Goal: Task Accomplishment & Management: Use online tool/utility

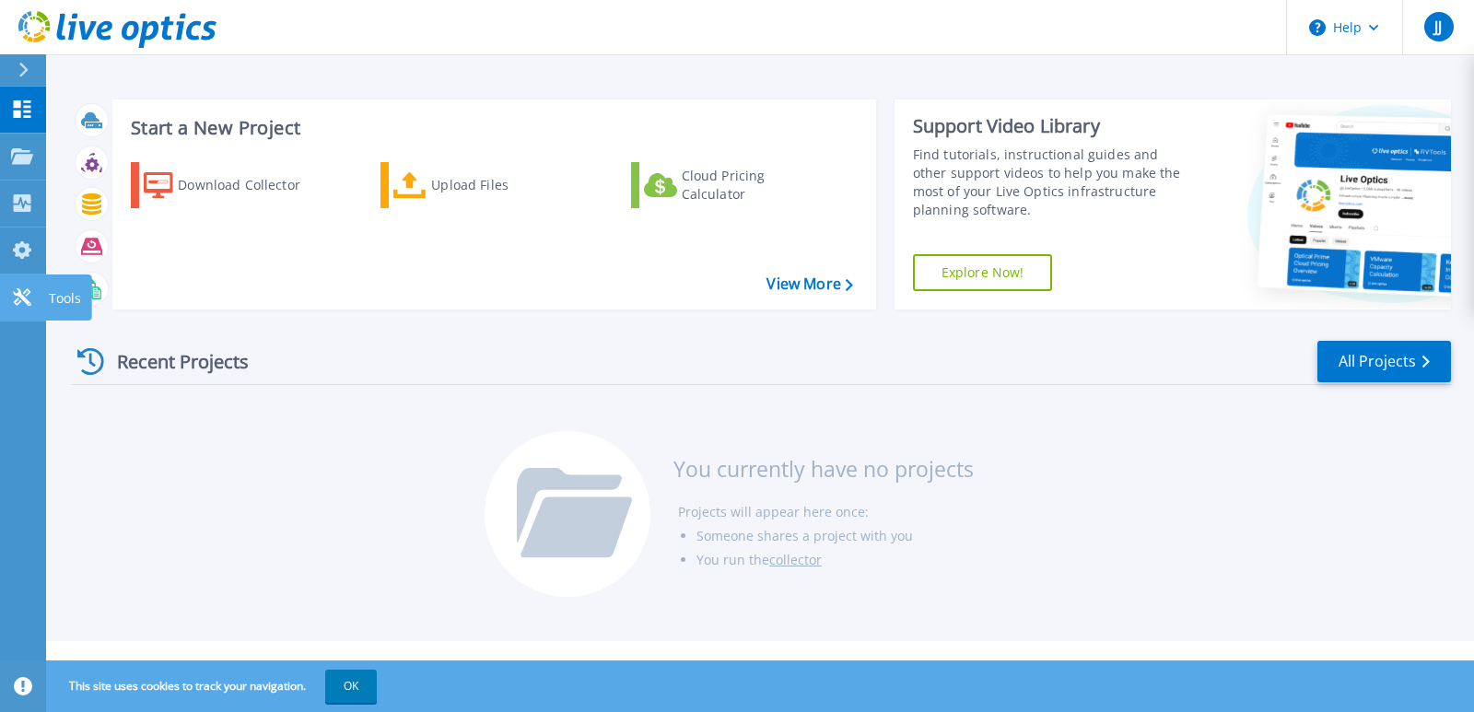
click at [10, 301] on link "Tools Tools" at bounding box center [23, 297] width 46 height 47
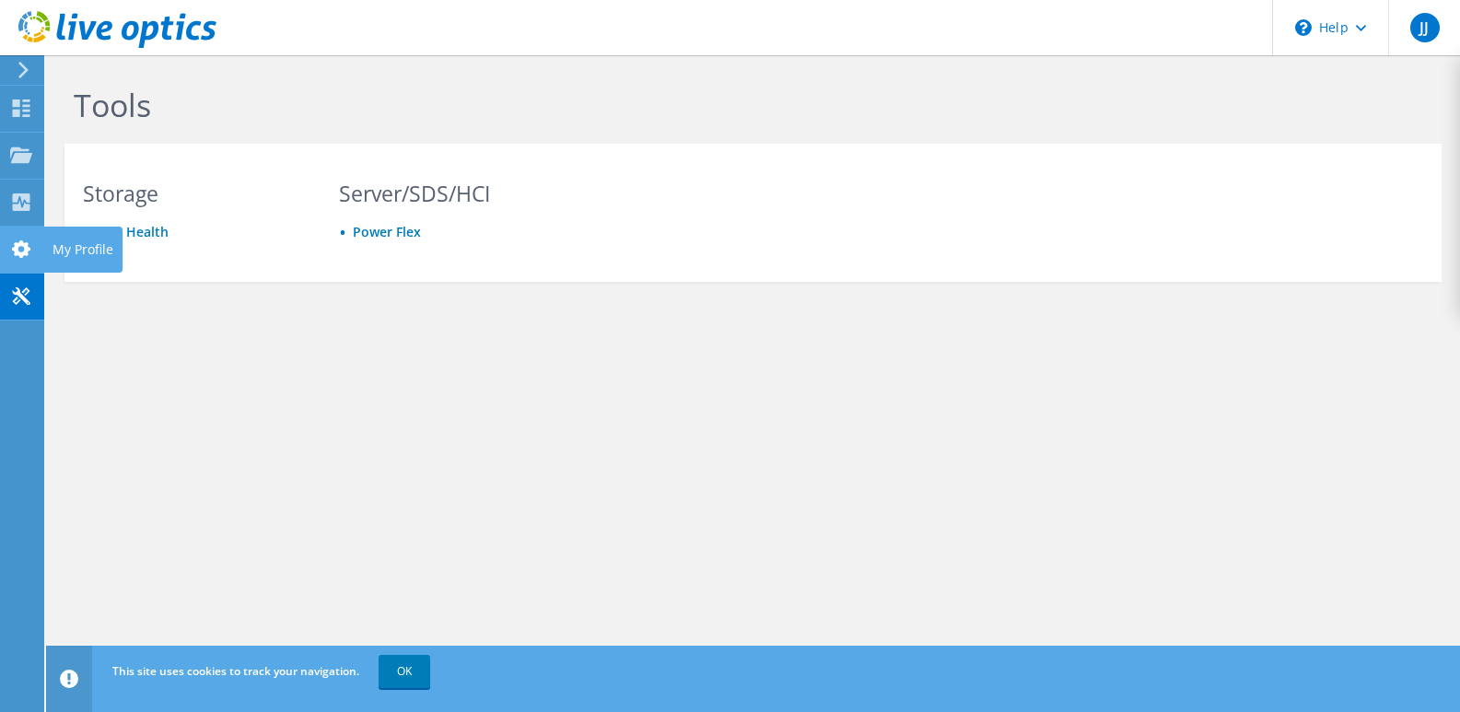
click at [29, 260] on div at bounding box center [21, 251] width 22 height 20
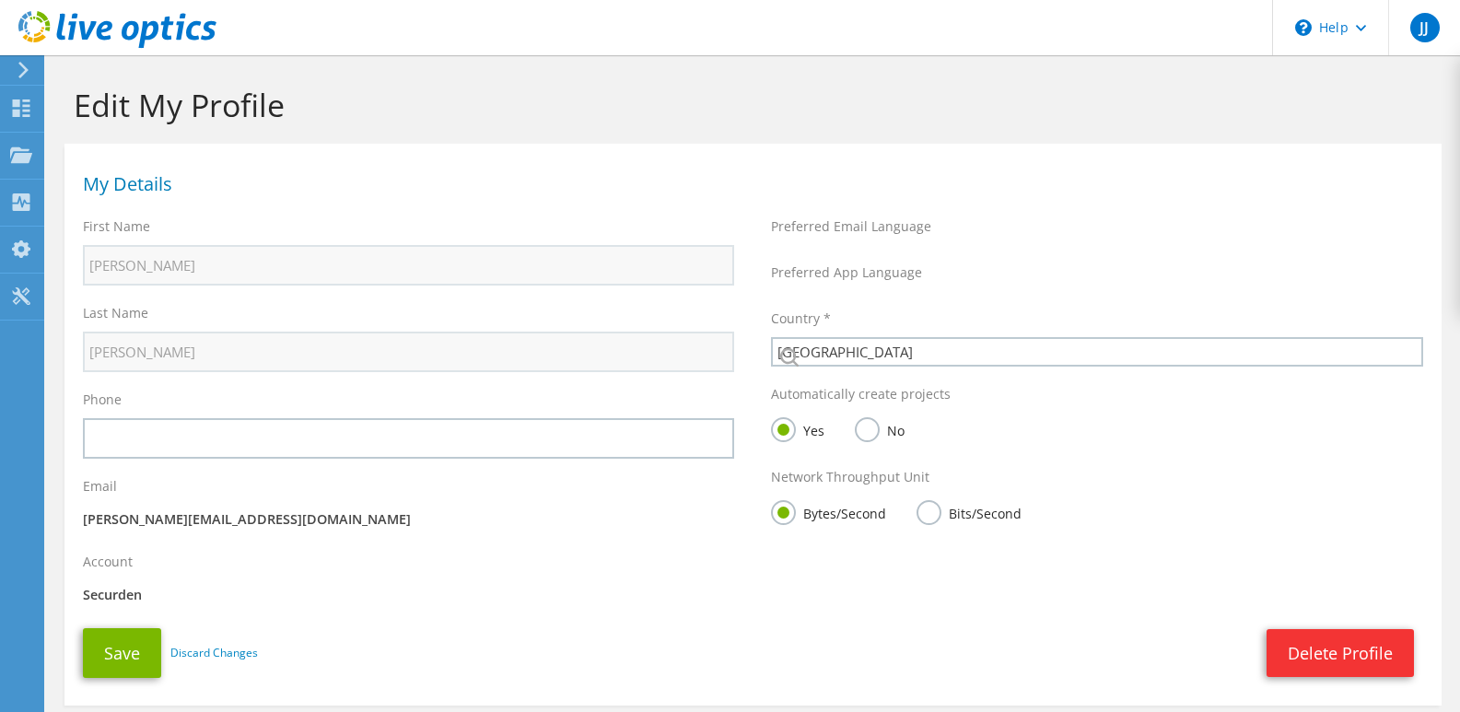
select select "101"
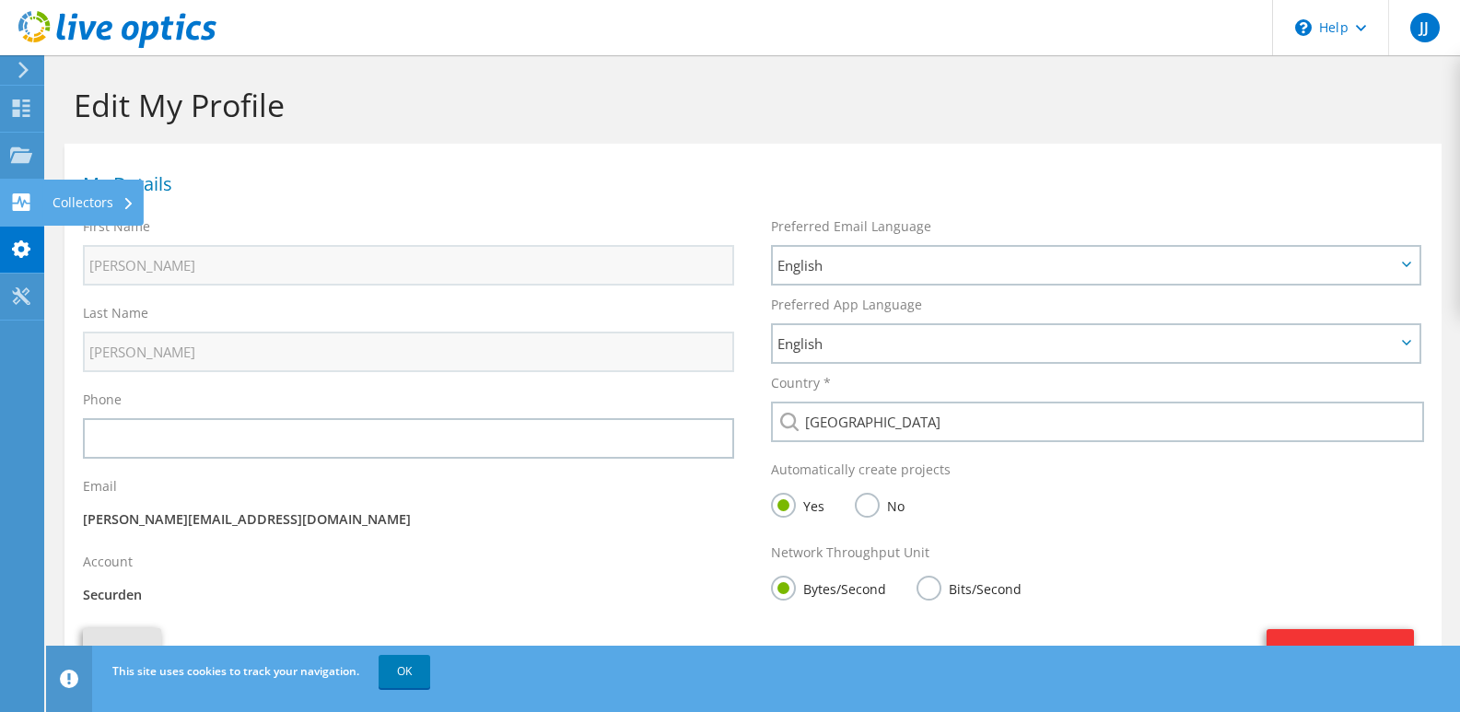
click at [16, 204] on icon at bounding box center [21, 201] width 22 height 17
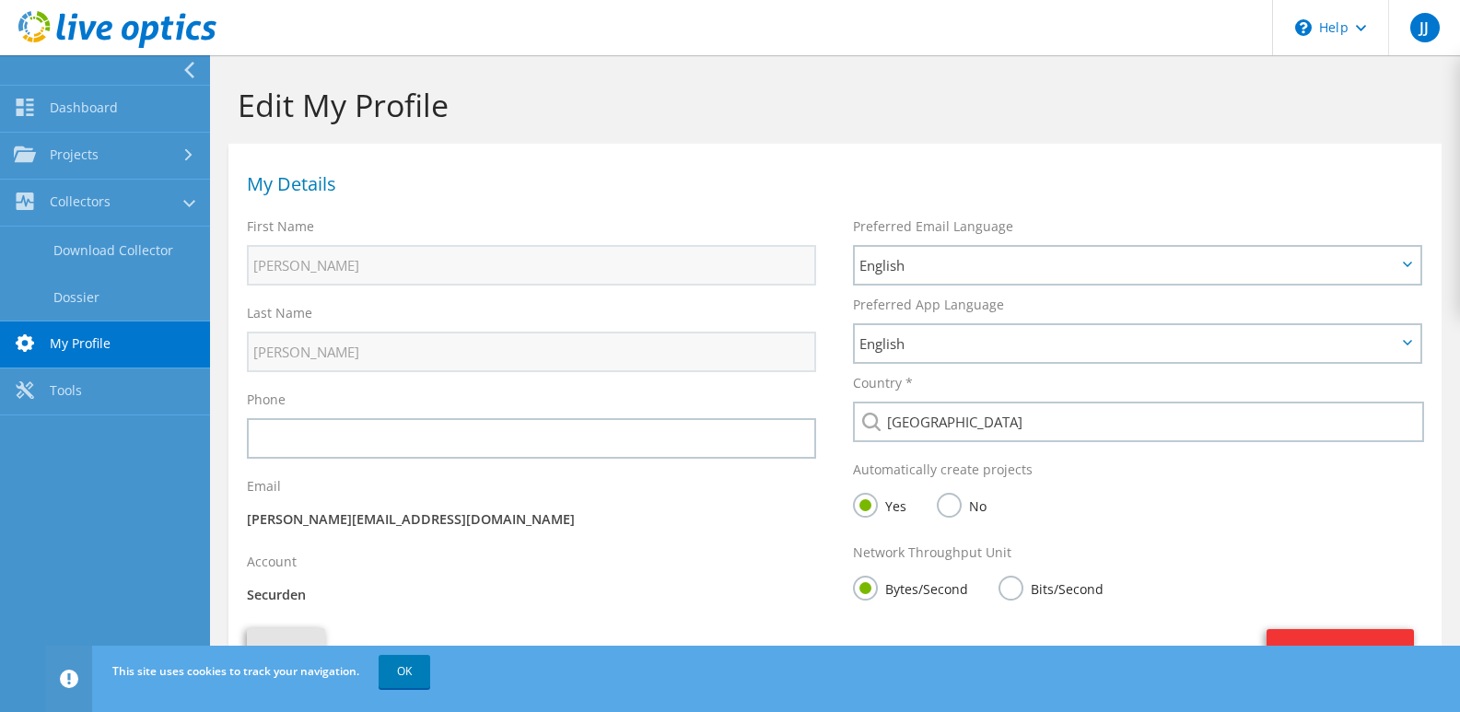
scroll to position [104, 0]
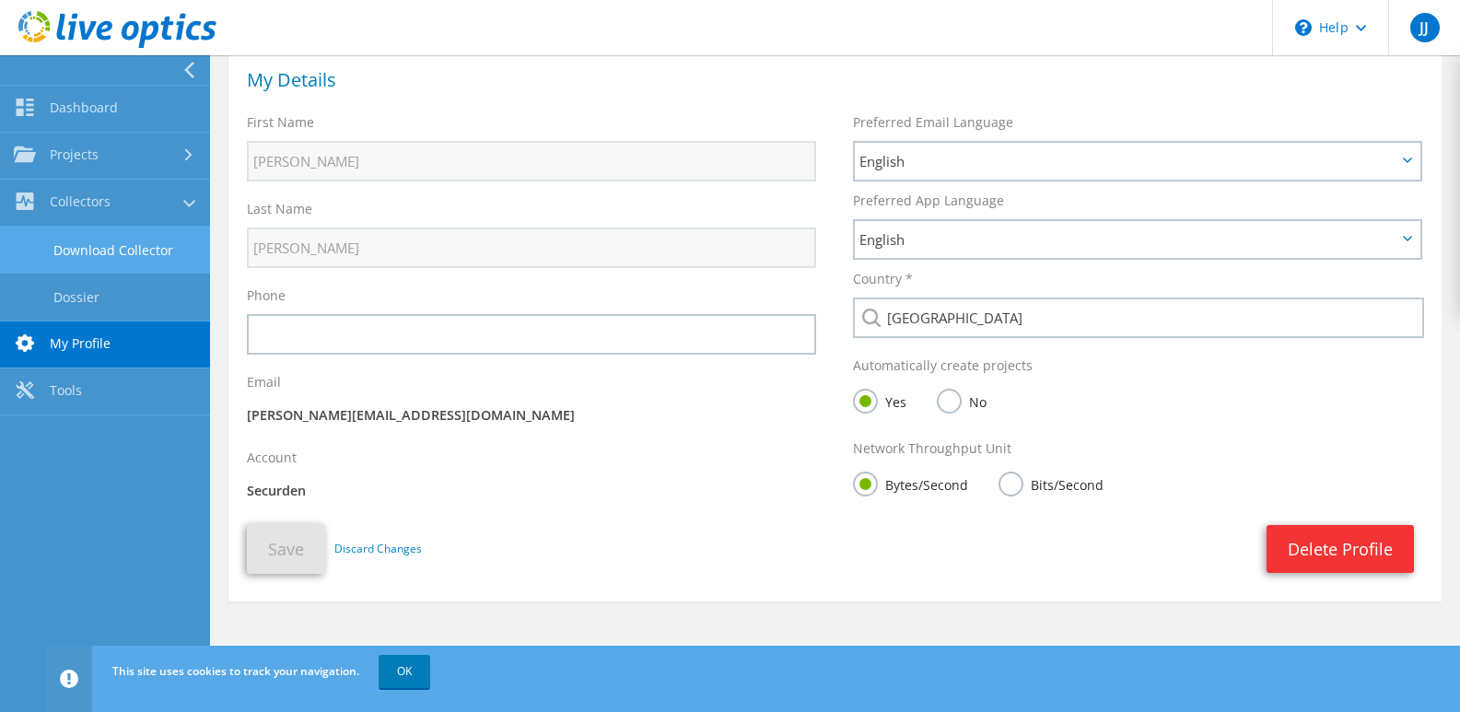
click at [112, 239] on link "Download Collector" at bounding box center [105, 250] width 210 height 47
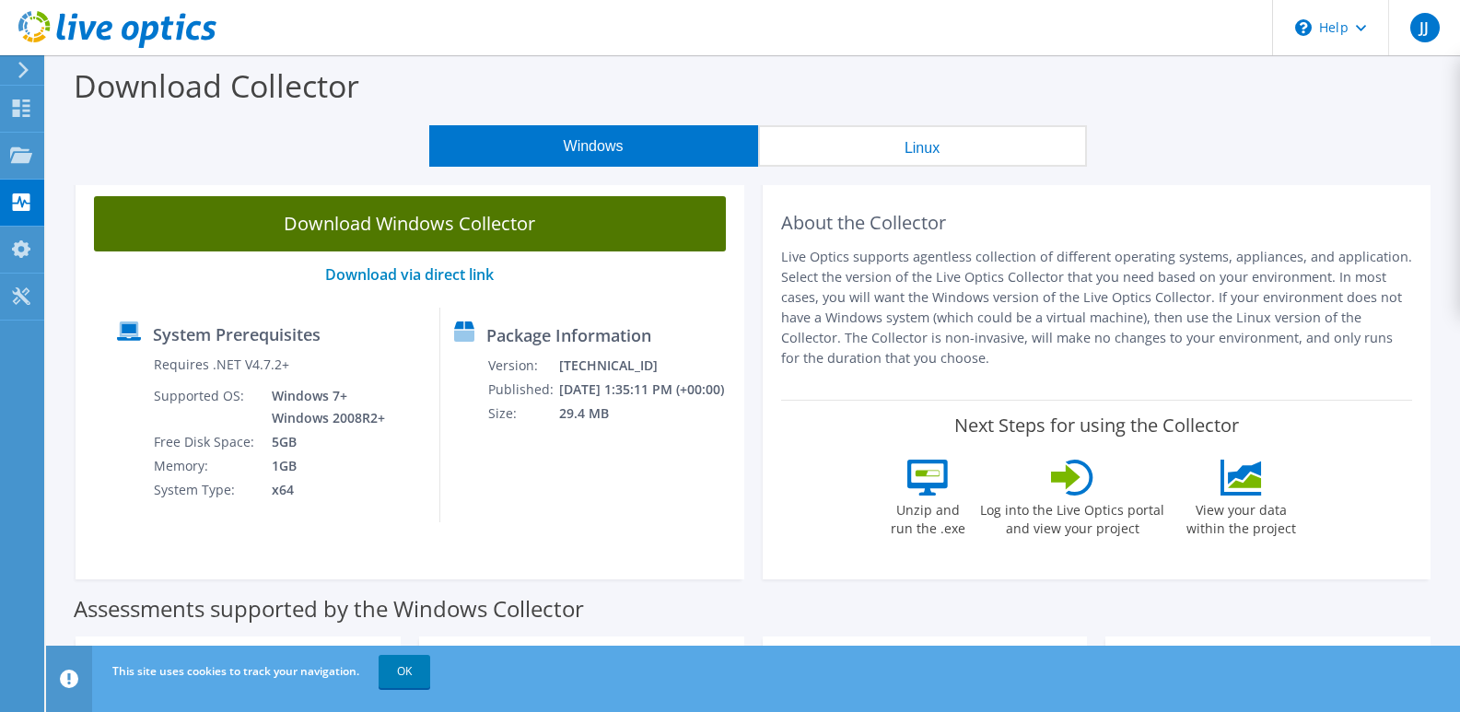
click at [436, 229] on link "Download Windows Collector" at bounding box center [410, 223] width 632 height 55
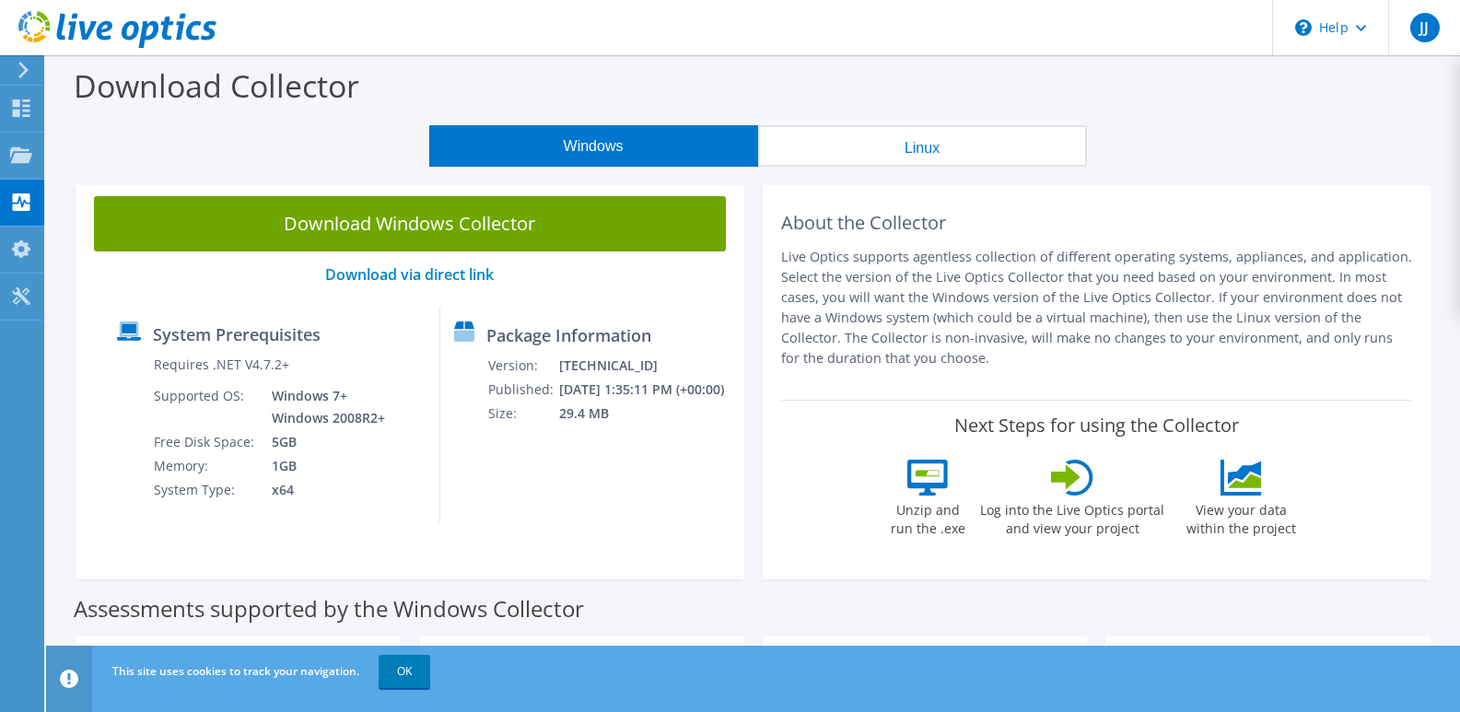
click at [27, 66] on icon at bounding box center [24, 70] width 14 height 17
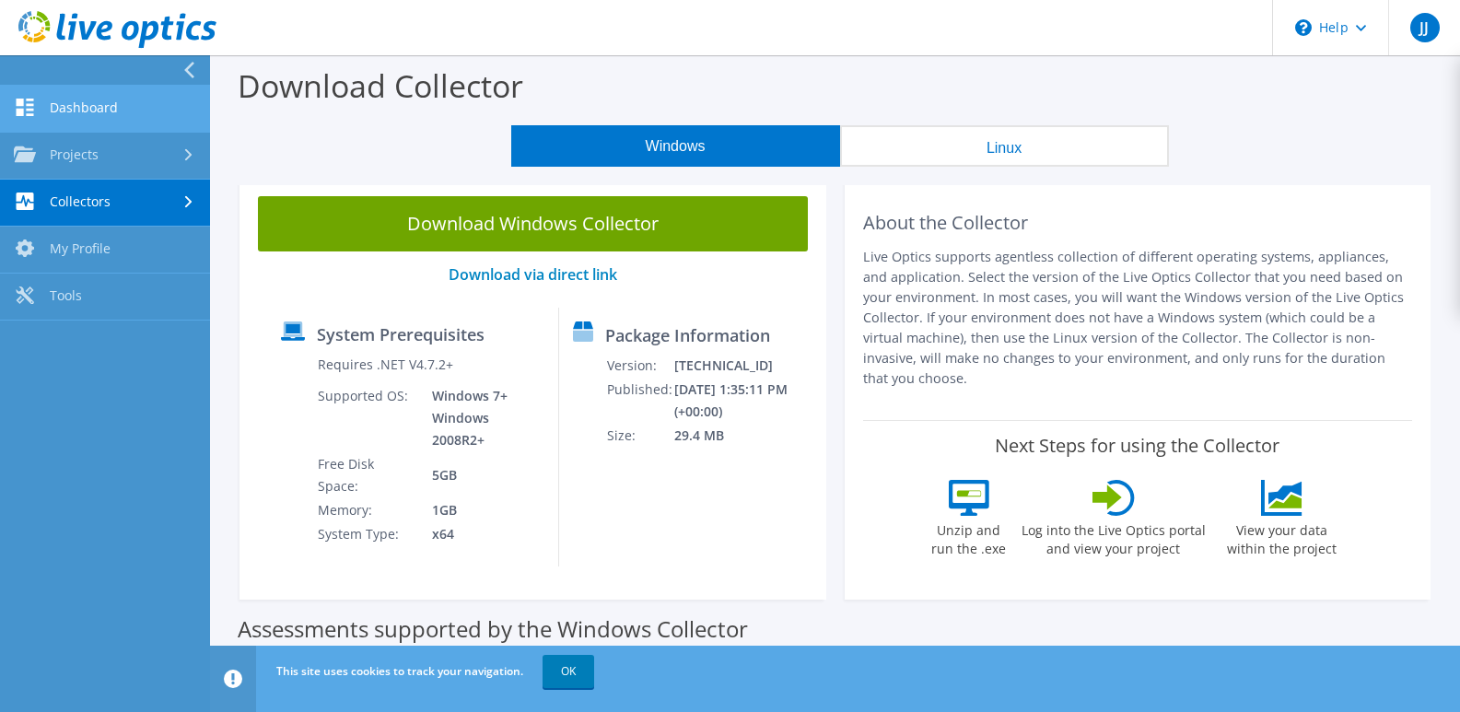
click at [122, 107] on link "Dashboard" at bounding box center [105, 109] width 210 height 47
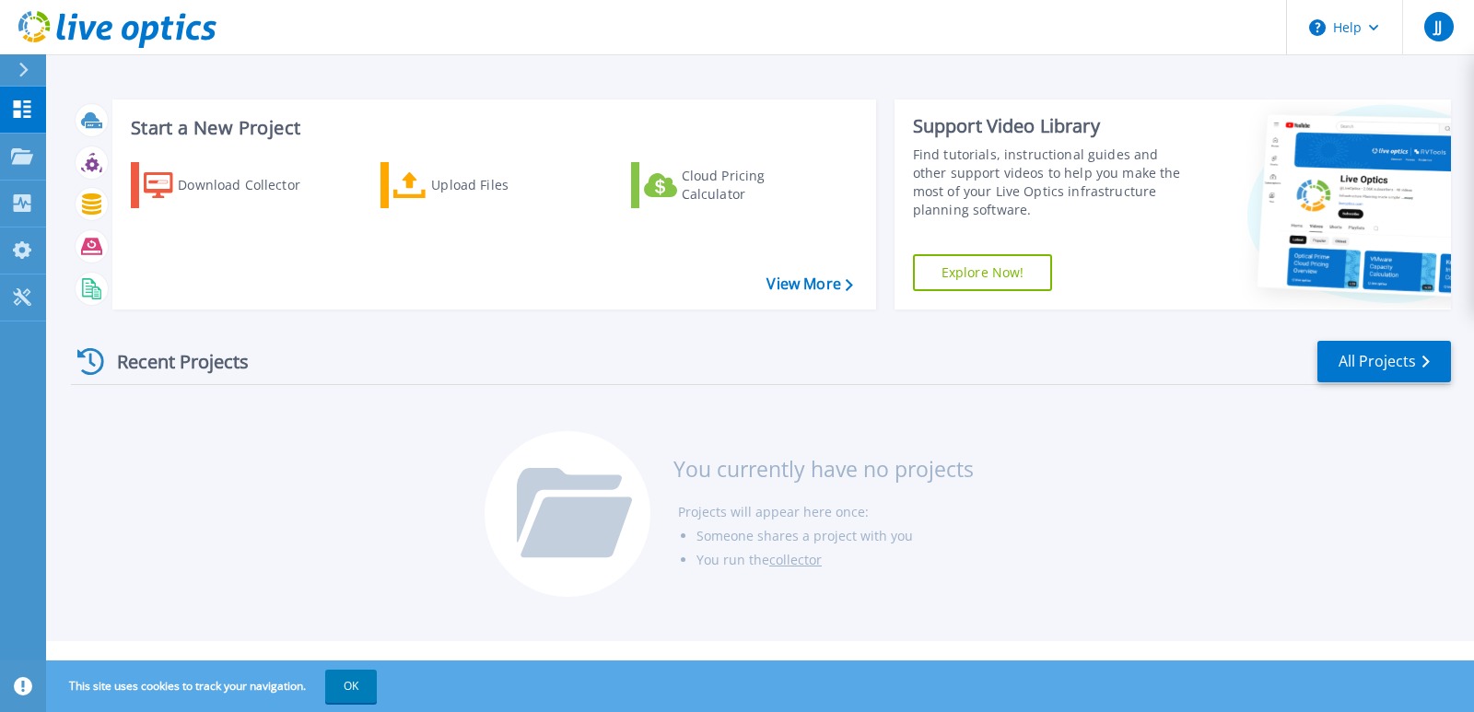
click at [366, 513] on div "Recent Projects All Projects You currently have no projects Projects will appea…" at bounding box center [761, 469] width 1380 height 291
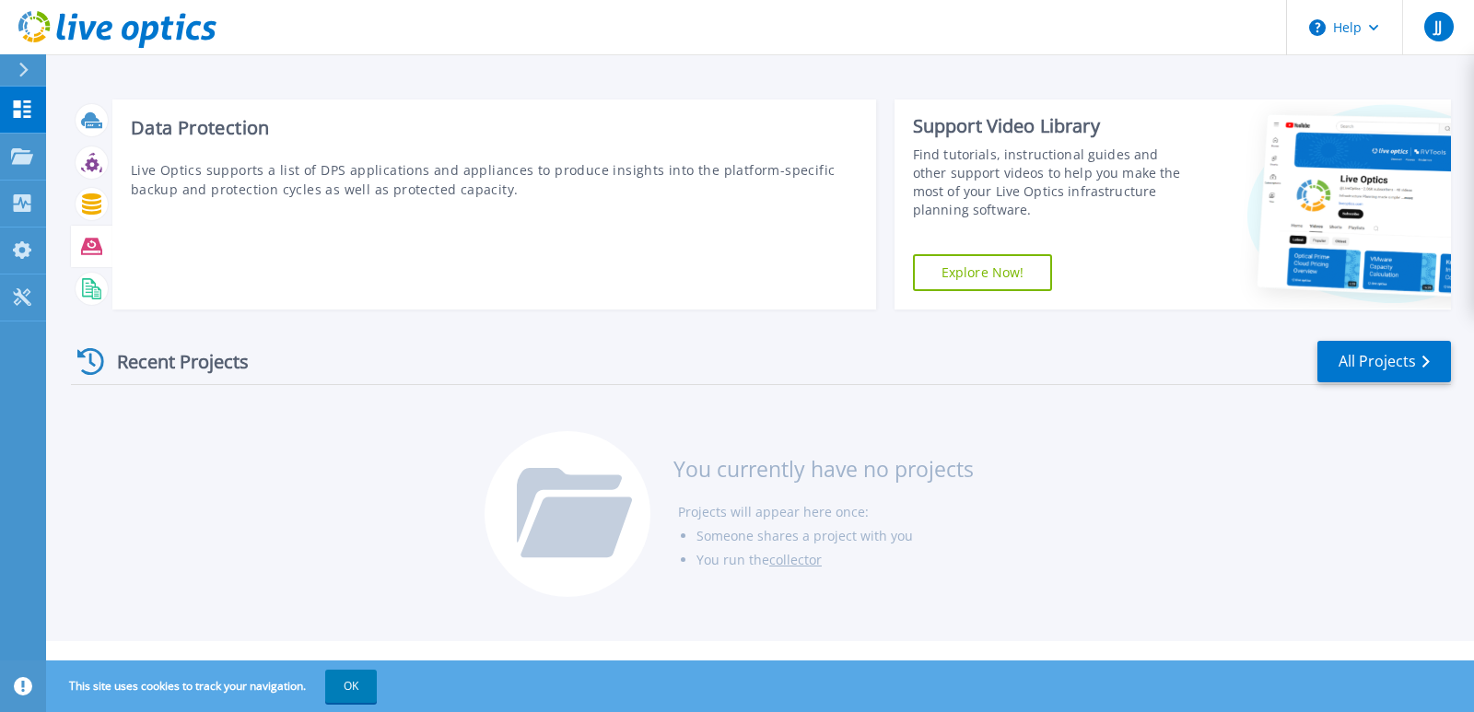
click at [95, 245] on icon at bounding box center [91, 246] width 21 height 21
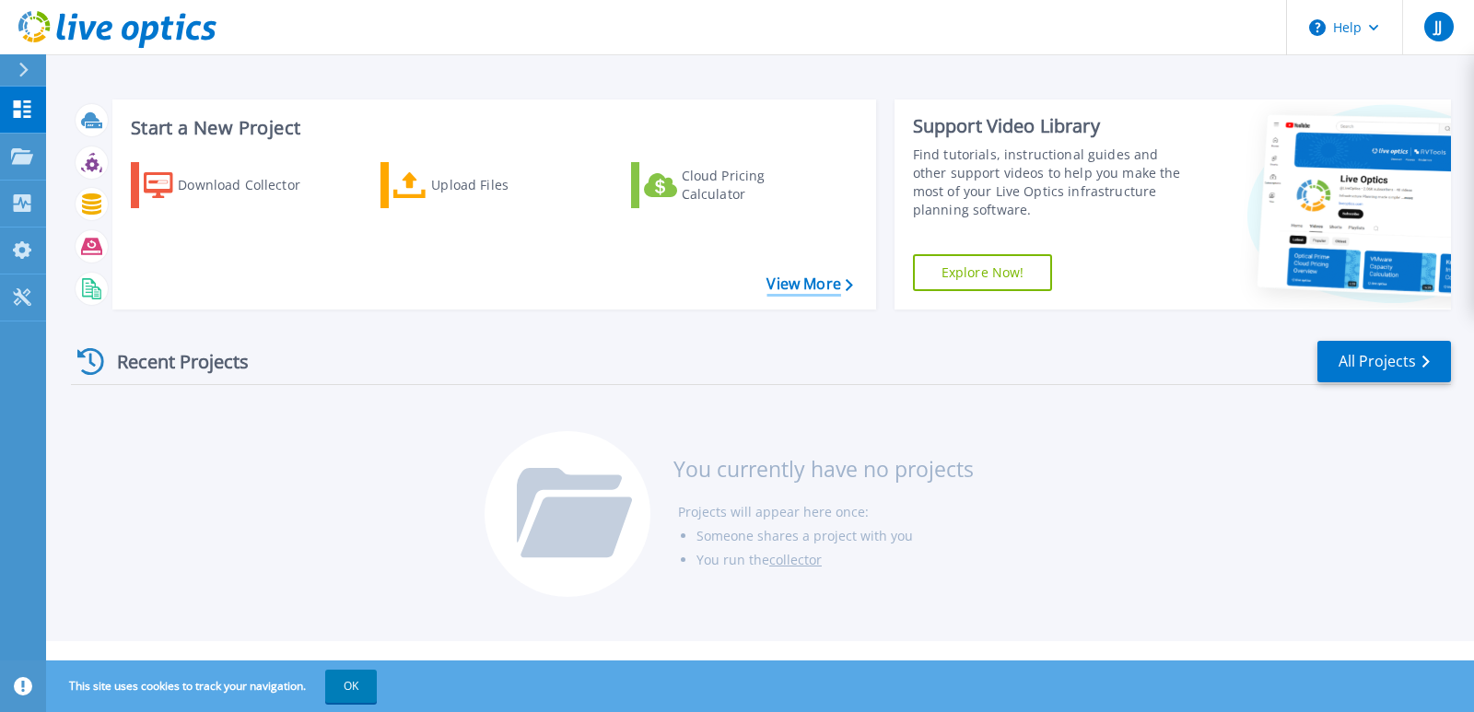
click at [850, 286] on icon at bounding box center [849, 285] width 7 height 12
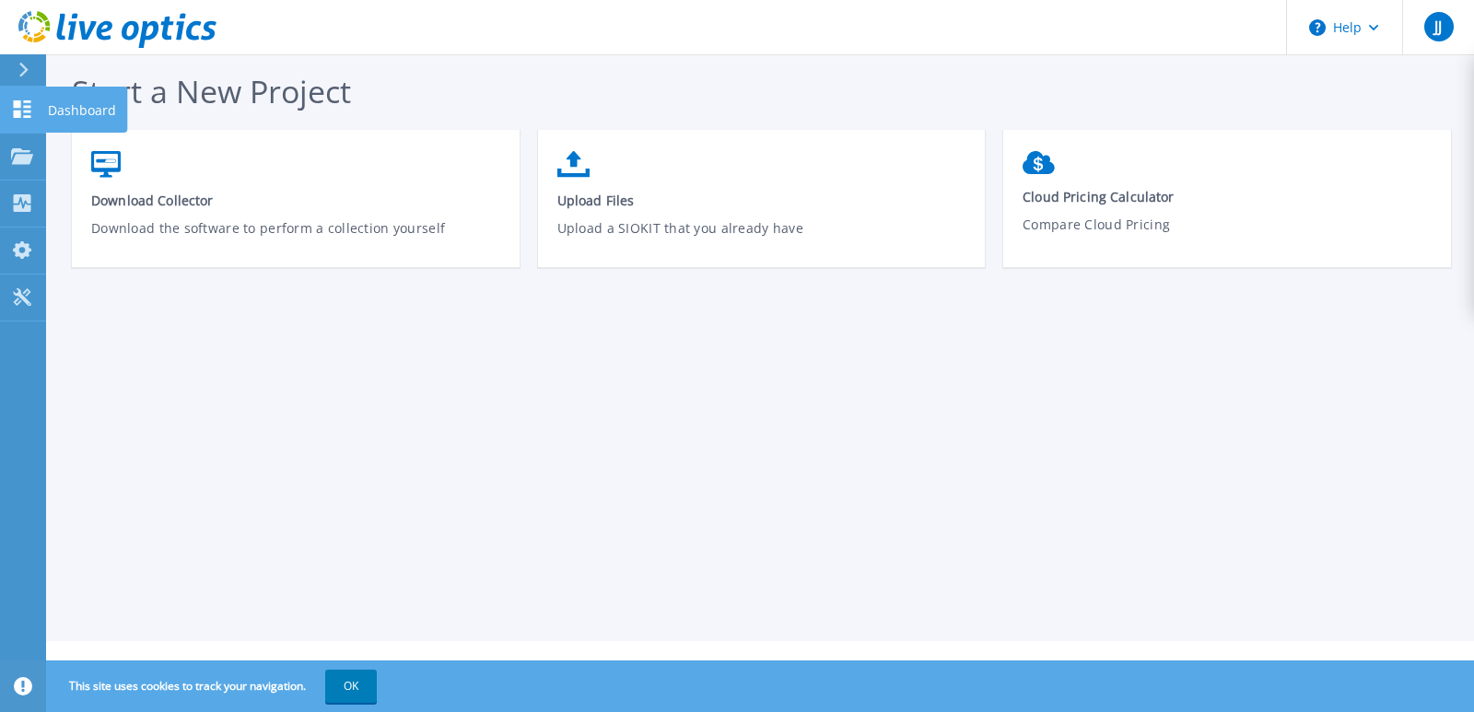
click at [77, 106] on p "Dashboard" at bounding box center [82, 111] width 68 height 48
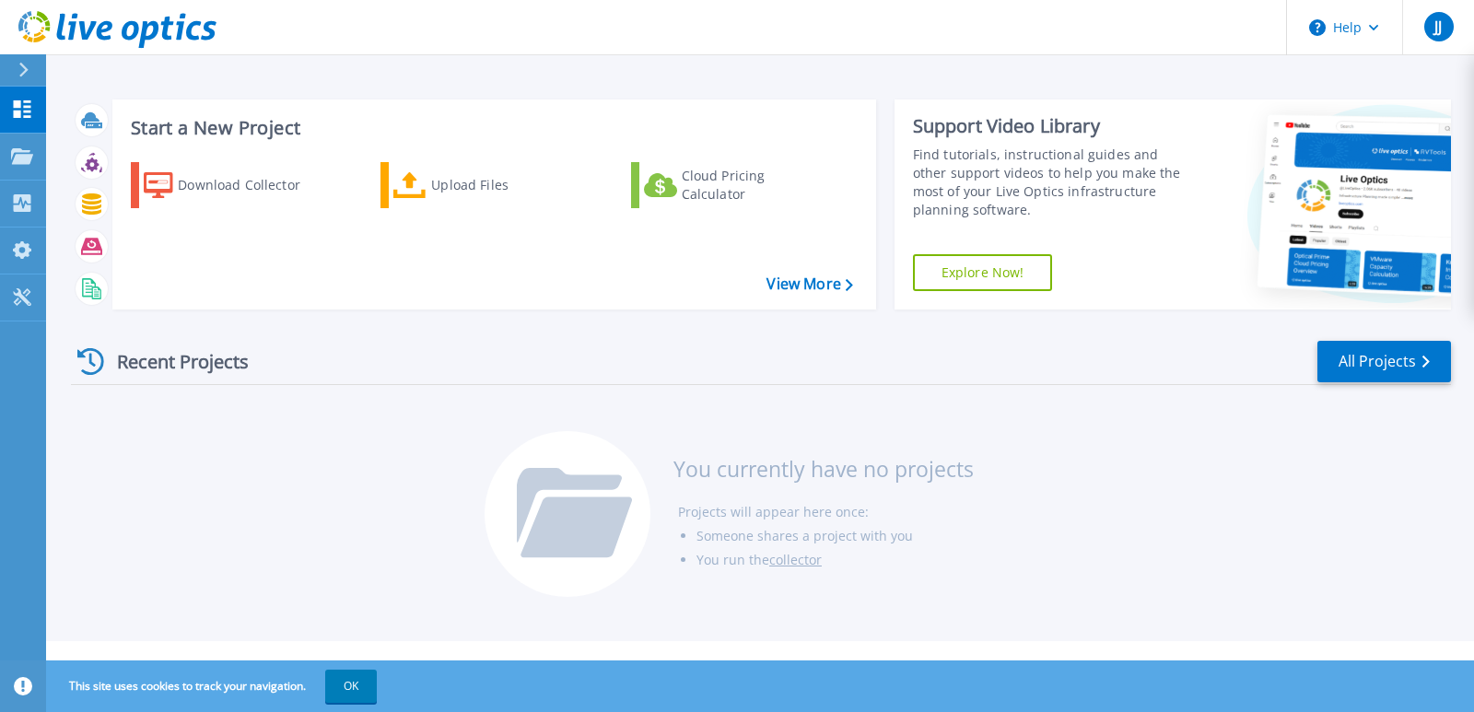
click at [169, 368] on div "Recent Projects" at bounding box center [172, 361] width 203 height 45
click at [793, 554] on link "collector" at bounding box center [795, 559] width 52 height 17
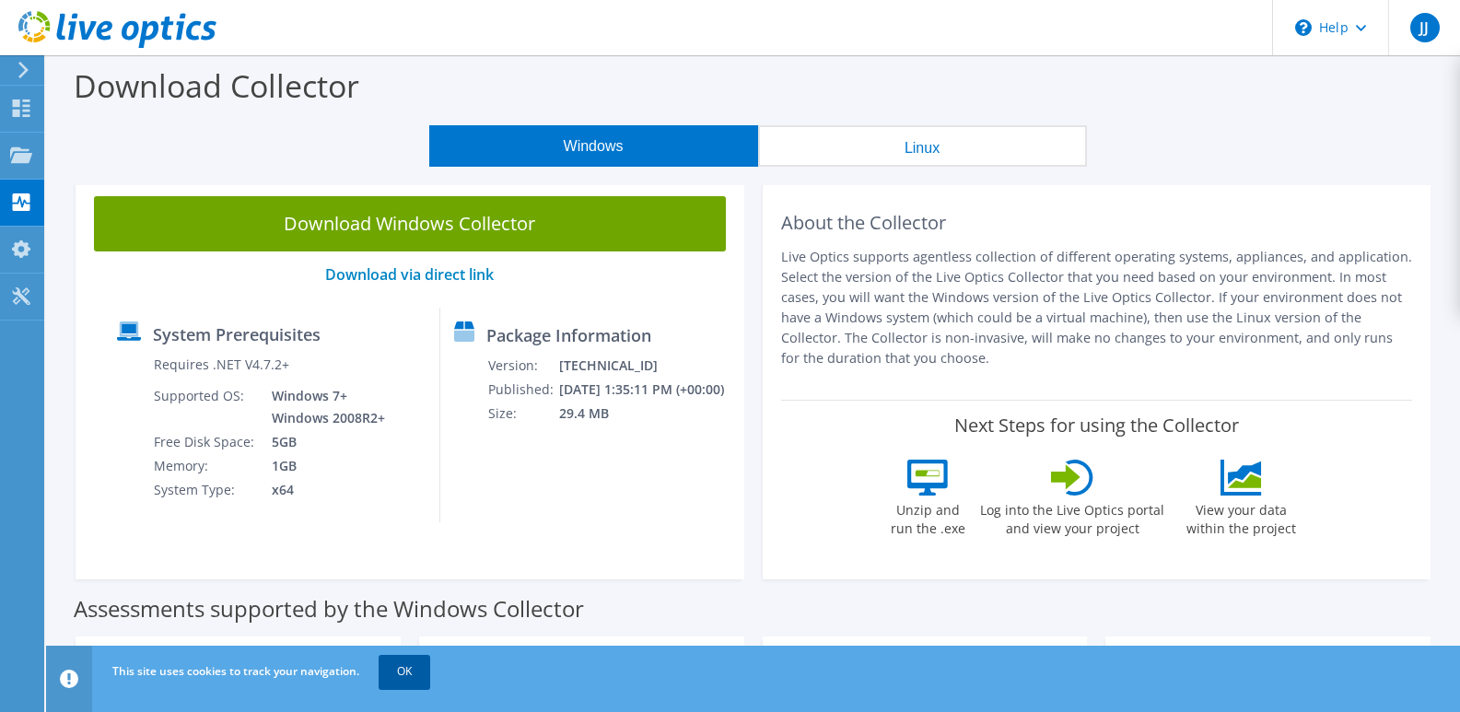
click at [400, 662] on link "OK" at bounding box center [405, 671] width 52 height 33
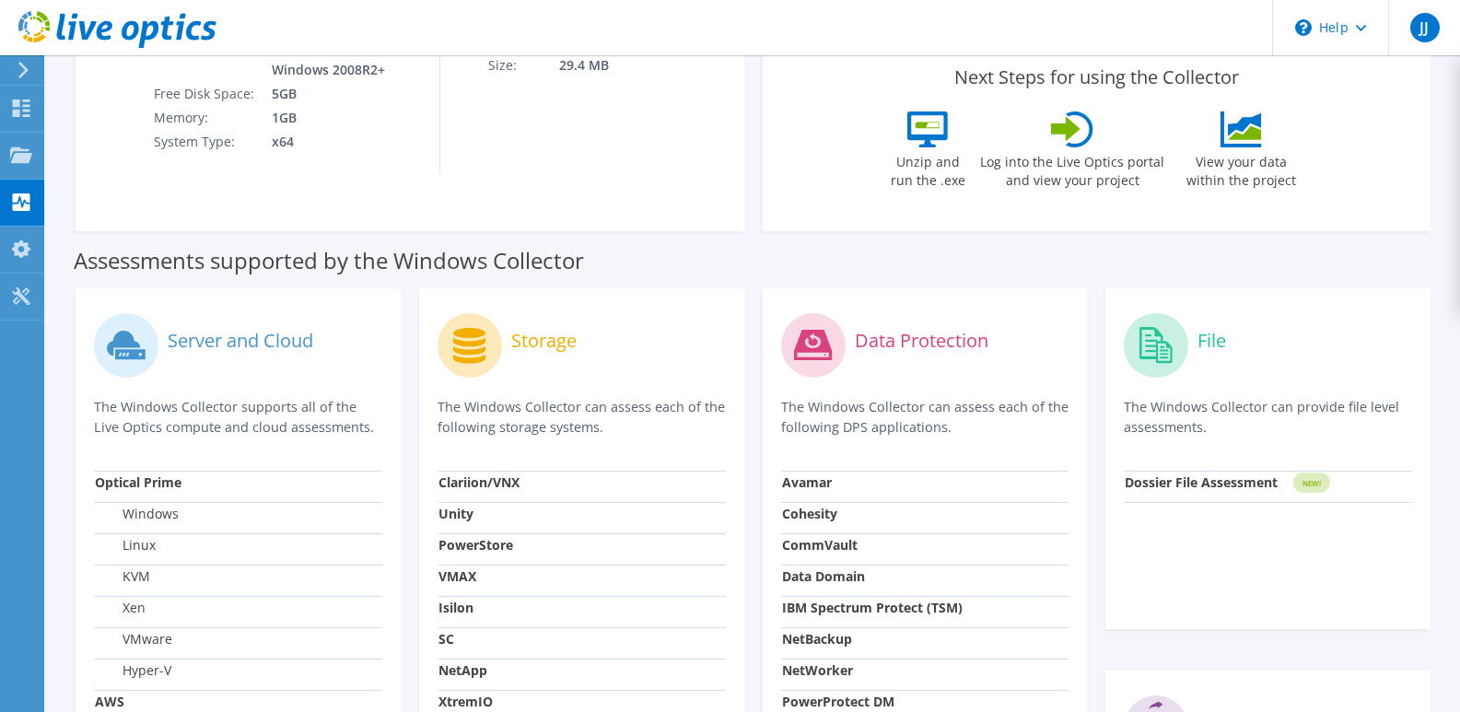
scroll to position [268, 0]
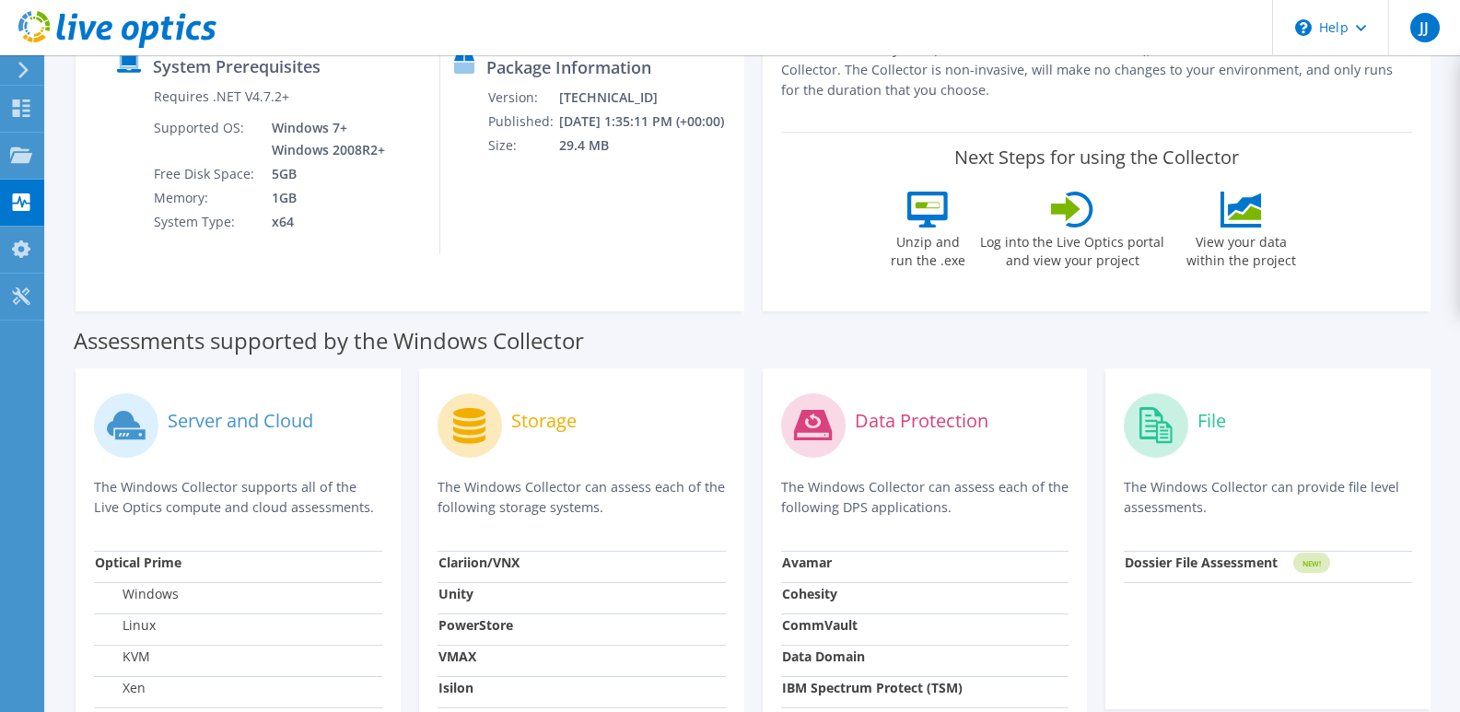
click at [1246, 207] on icon at bounding box center [1244, 204] width 33 height 23
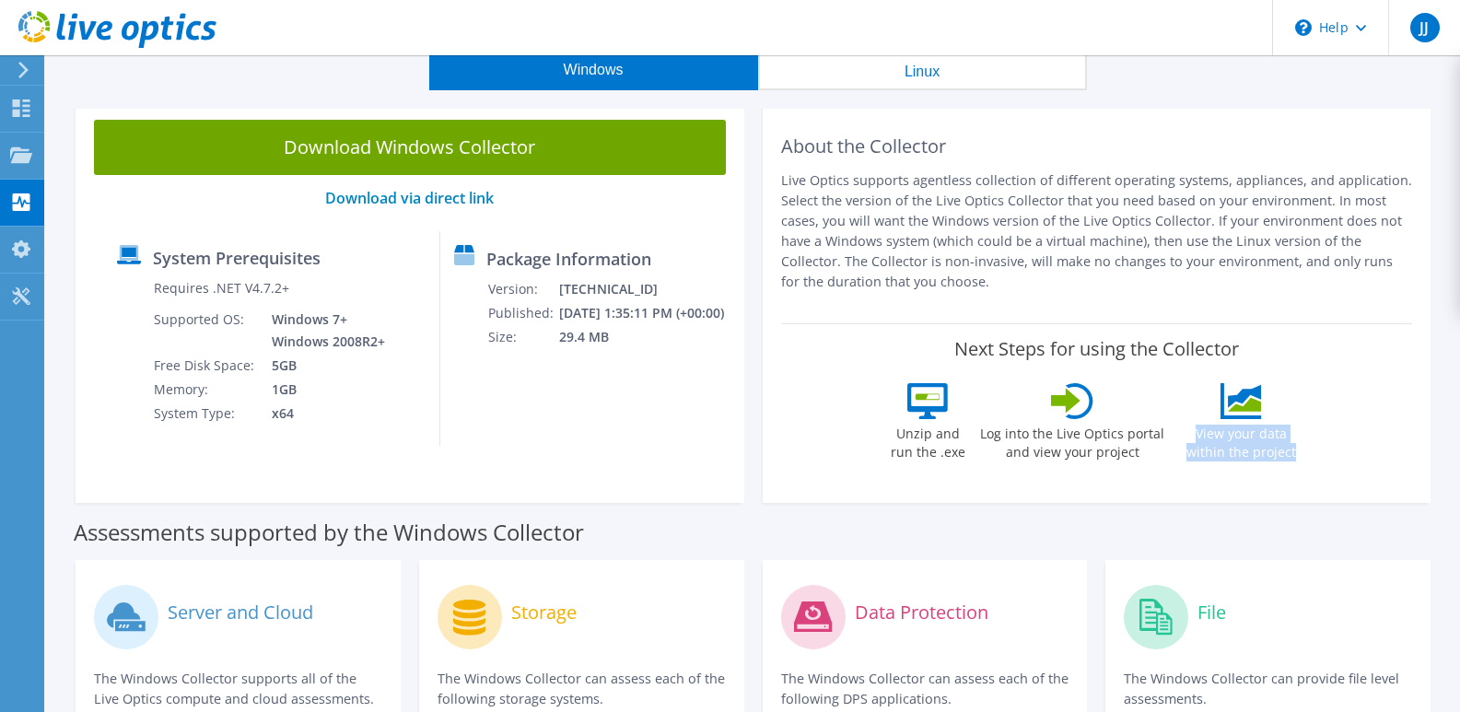
scroll to position [0, 0]
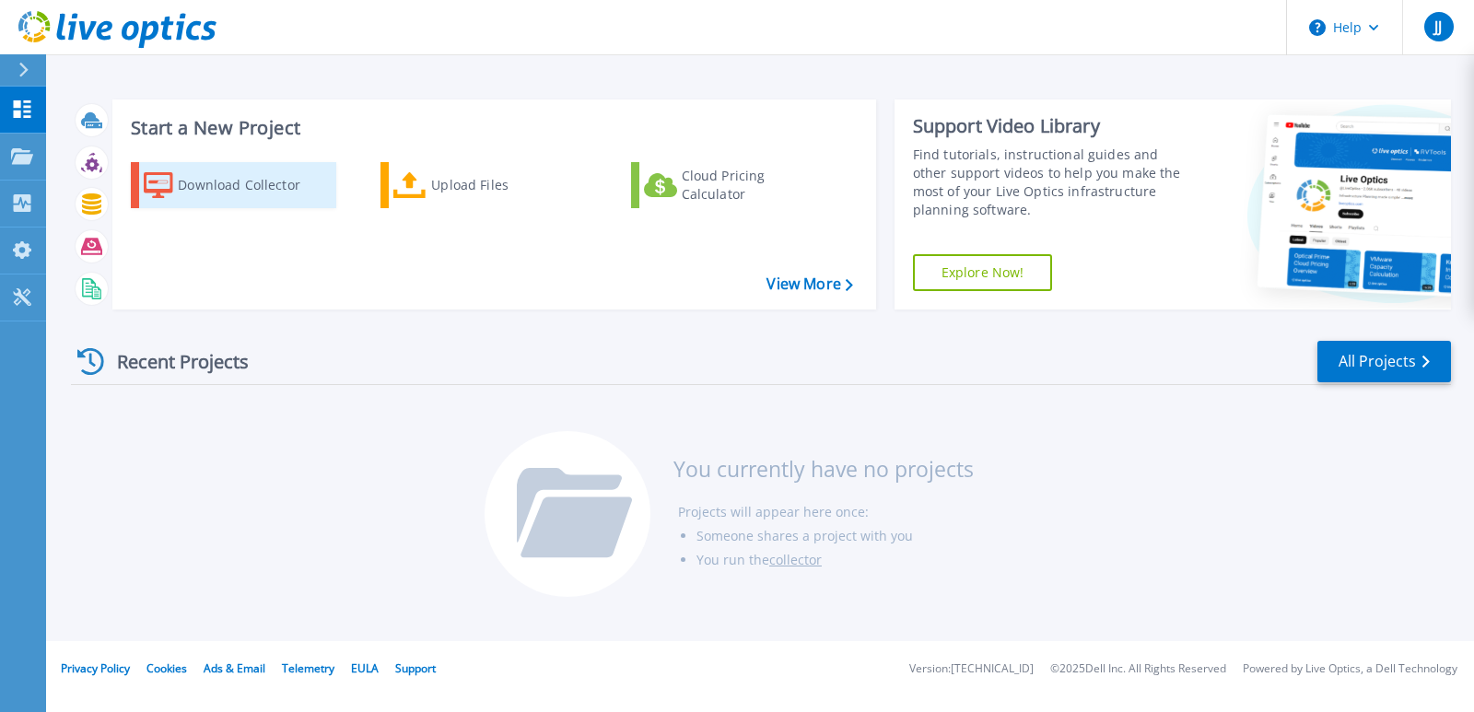
click at [209, 182] on div "Download Collector" at bounding box center [251, 185] width 147 height 37
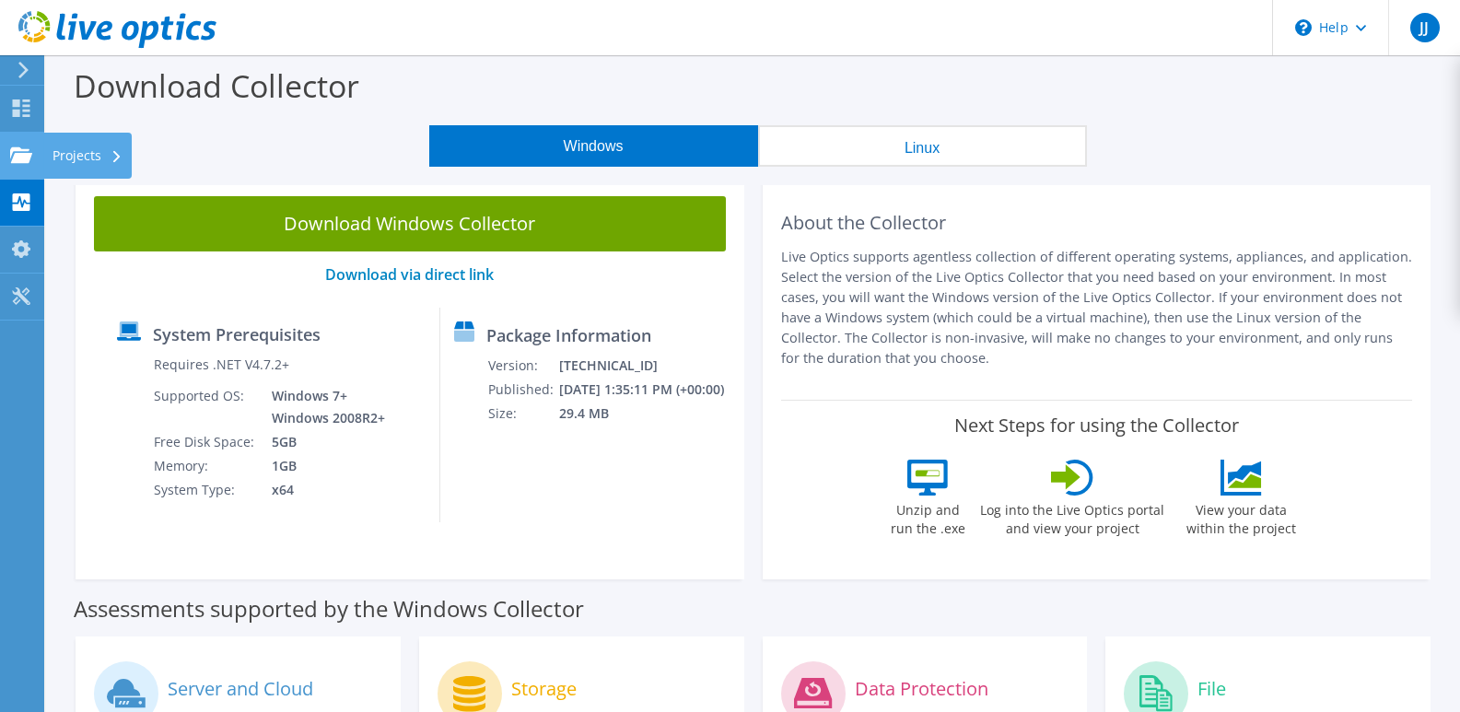
click at [29, 165] on div at bounding box center [21, 157] width 22 height 20
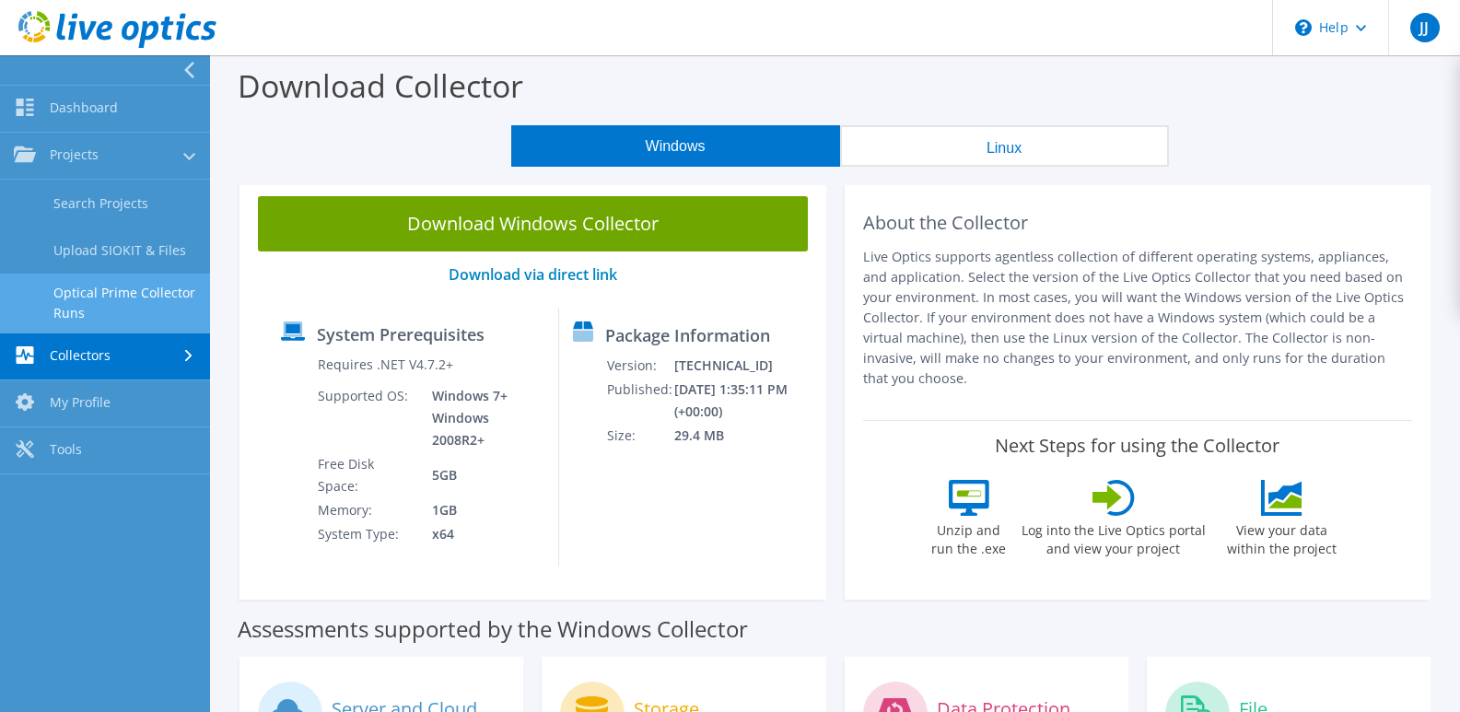
click at [107, 294] on link "Optical Prime Collector Runs" at bounding box center [105, 303] width 210 height 59
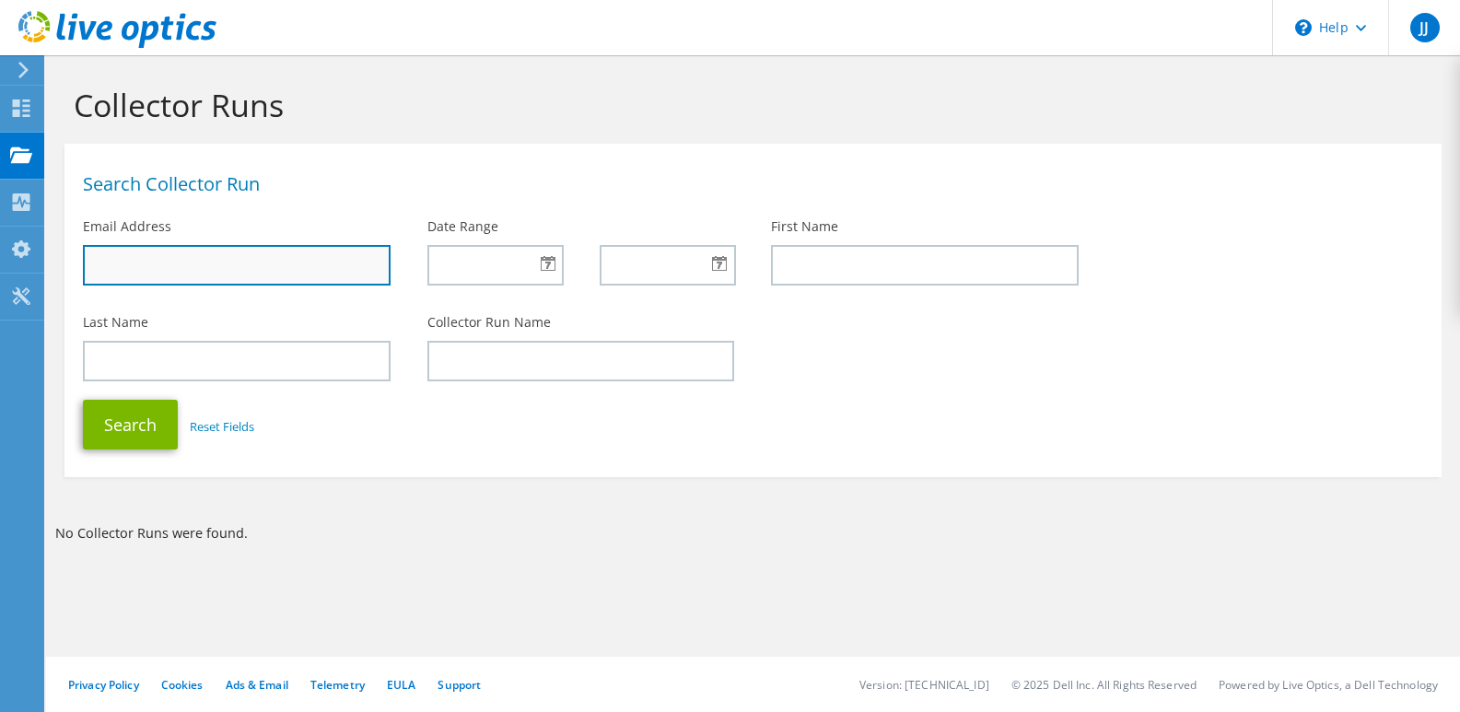
click at [295, 263] on input "text" at bounding box center [237, 265] width 308 height 41
type input "[PERSON_NAME][EMAIL_ADDRESS][DOMAIN_NAME]"
click at [539, 265] on div at bounding box center [494, 265] width 135 height 41
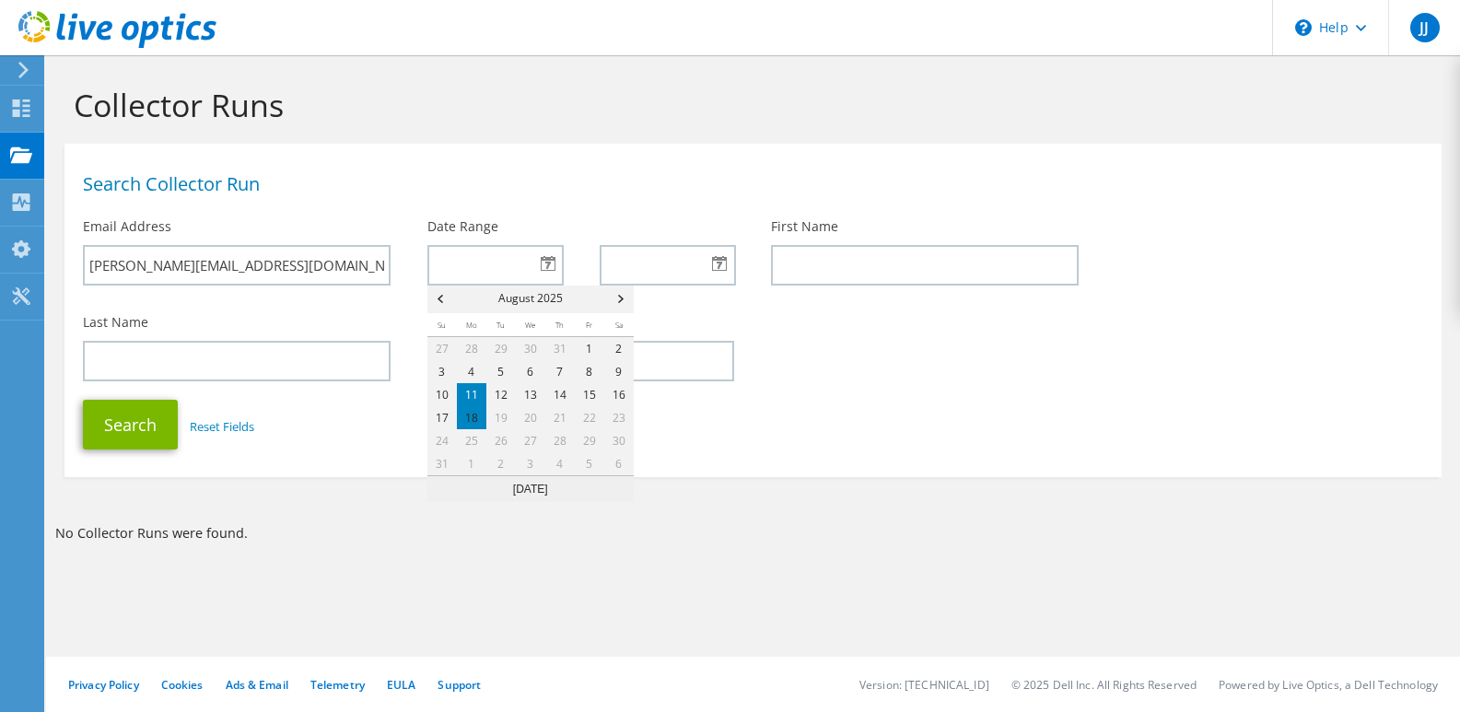
click at [466, 391] on link "11" at bounding box center [471, 394] width 29 height 23
type input "08/11/2025"
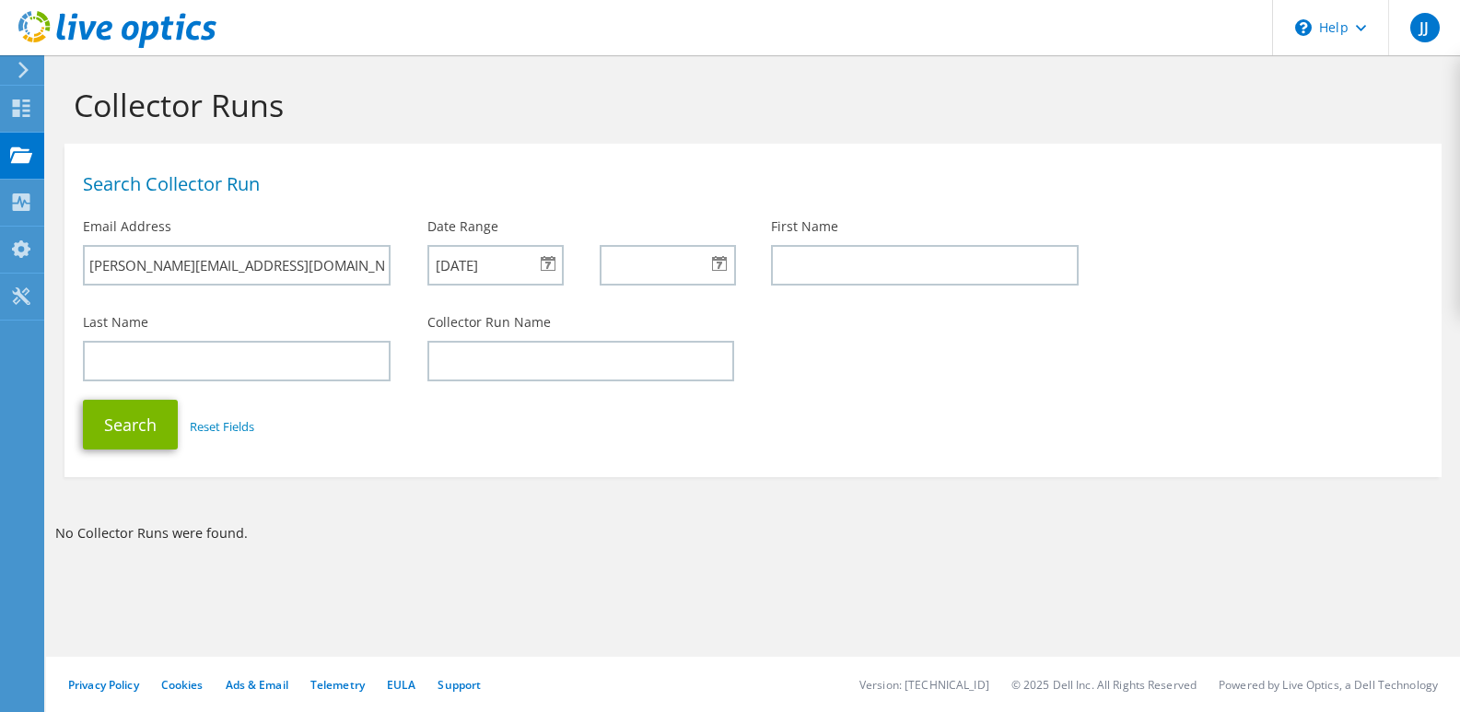
click at [726, 265] on div at bounding box center [667, 265] width 135 height 41
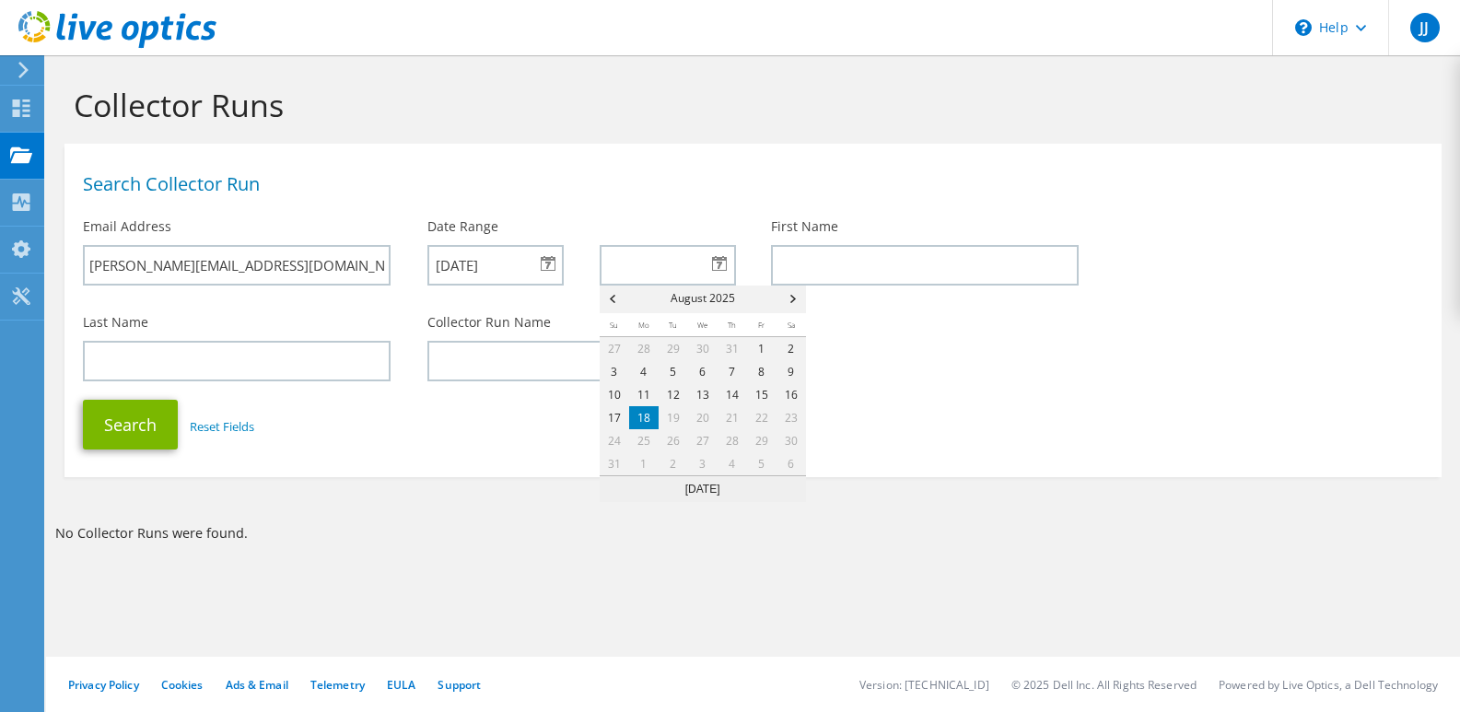
click at [646, 419] on link "18" at bounding box center [643, 417] width 29 height 23
type input "08/18/2025"
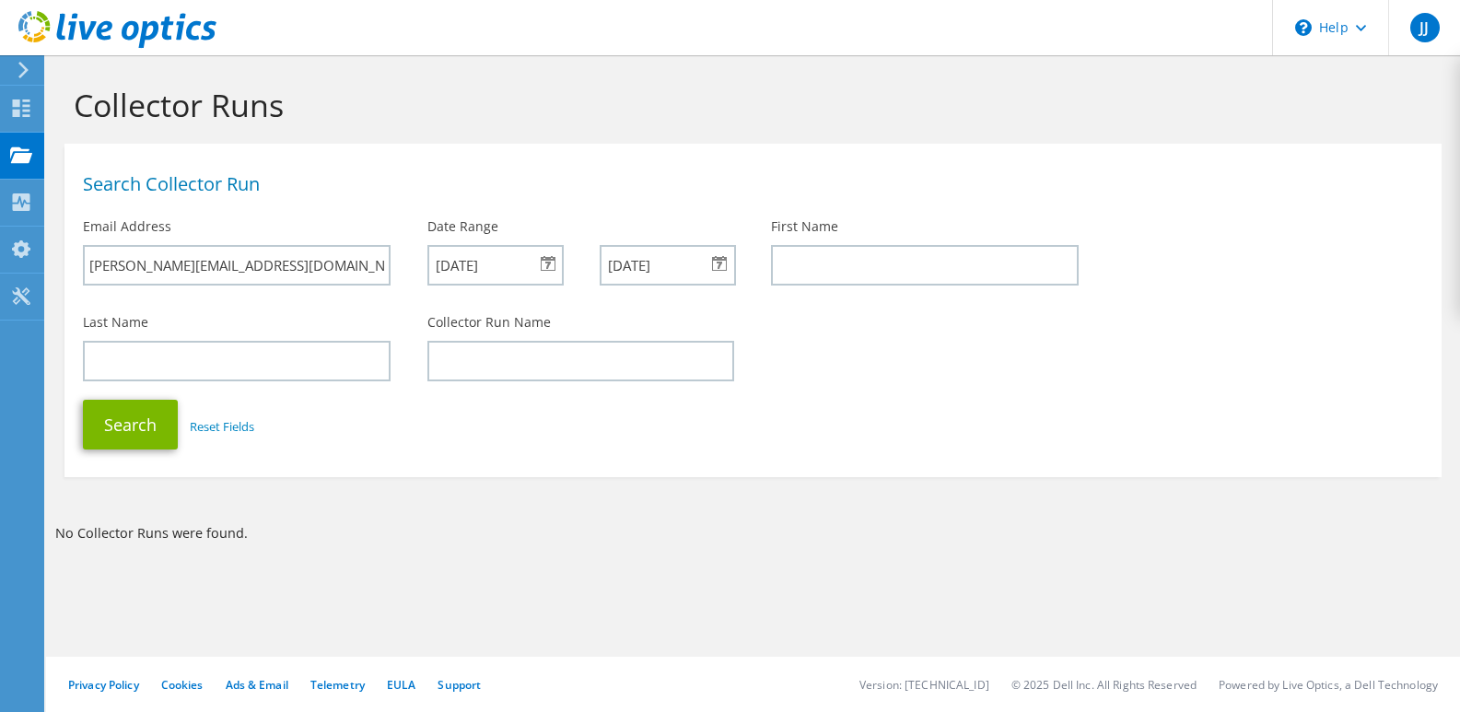
click at [854, 237] on div "First Name" at bounding box center [924, 251] width 344 height 87
click at [830, 267] on input "text" at bounding box center [925, 265] width 308 height 41
type input "jeraldin"
click at [240, 336] on div "Last Name" at bounding box center [236, 347] width 344 height 87
click at [208, 384] on div "Last Name" at bounding box center [236, 347] width 344 height 87
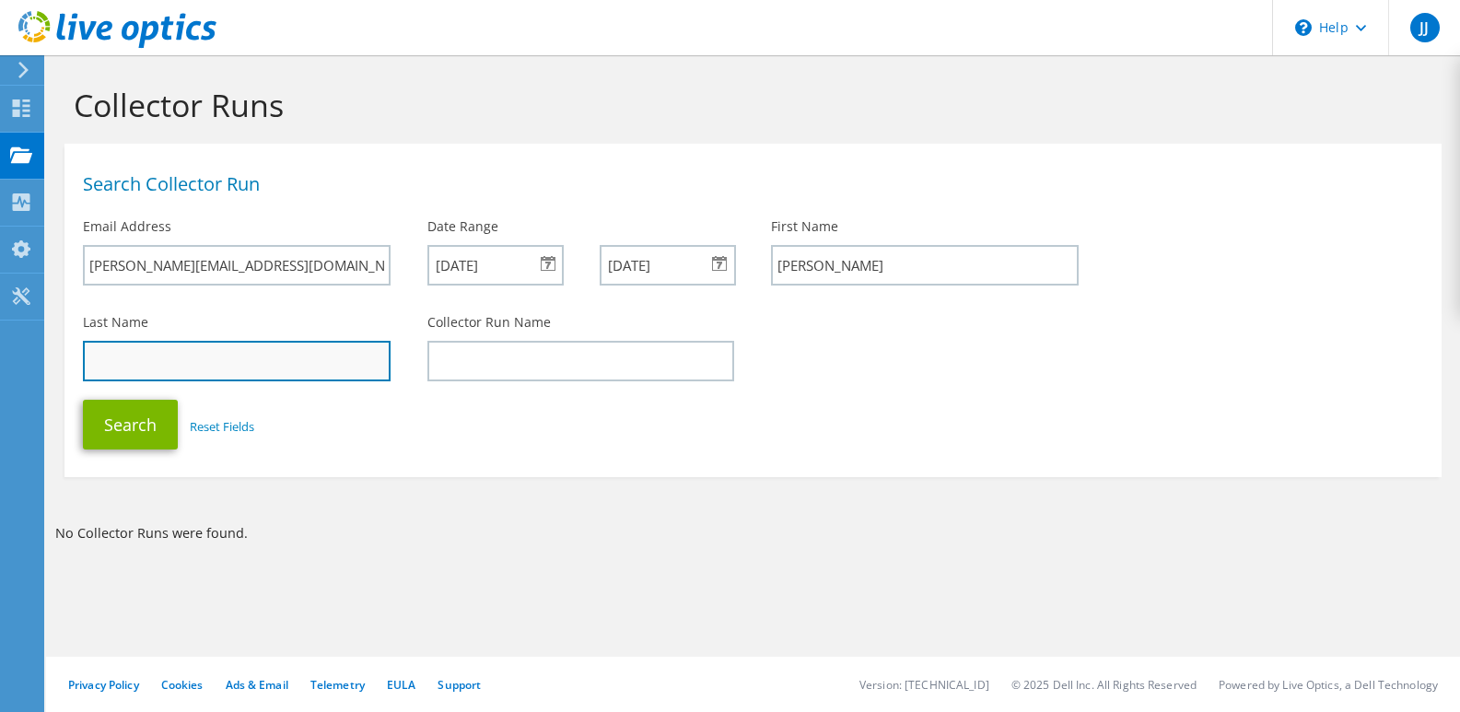
click at [199, 361] on input "text" at bounding box center [237, 361] width 308 height 41
type input "j"
type input "Jayaraj"
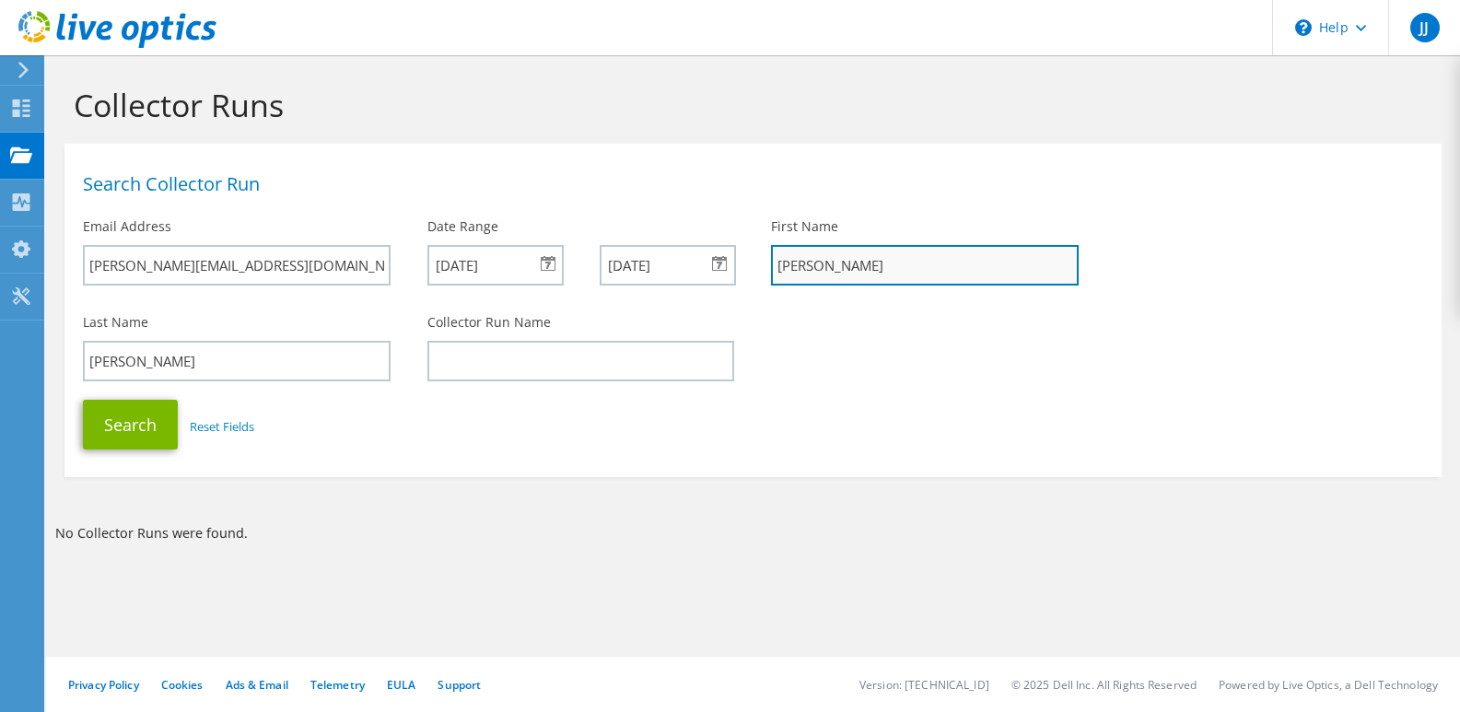
click at [781, 271] on input "jeraldin" at bounding box center [925, 265] width 308 height 41
type input "Jeraldin"
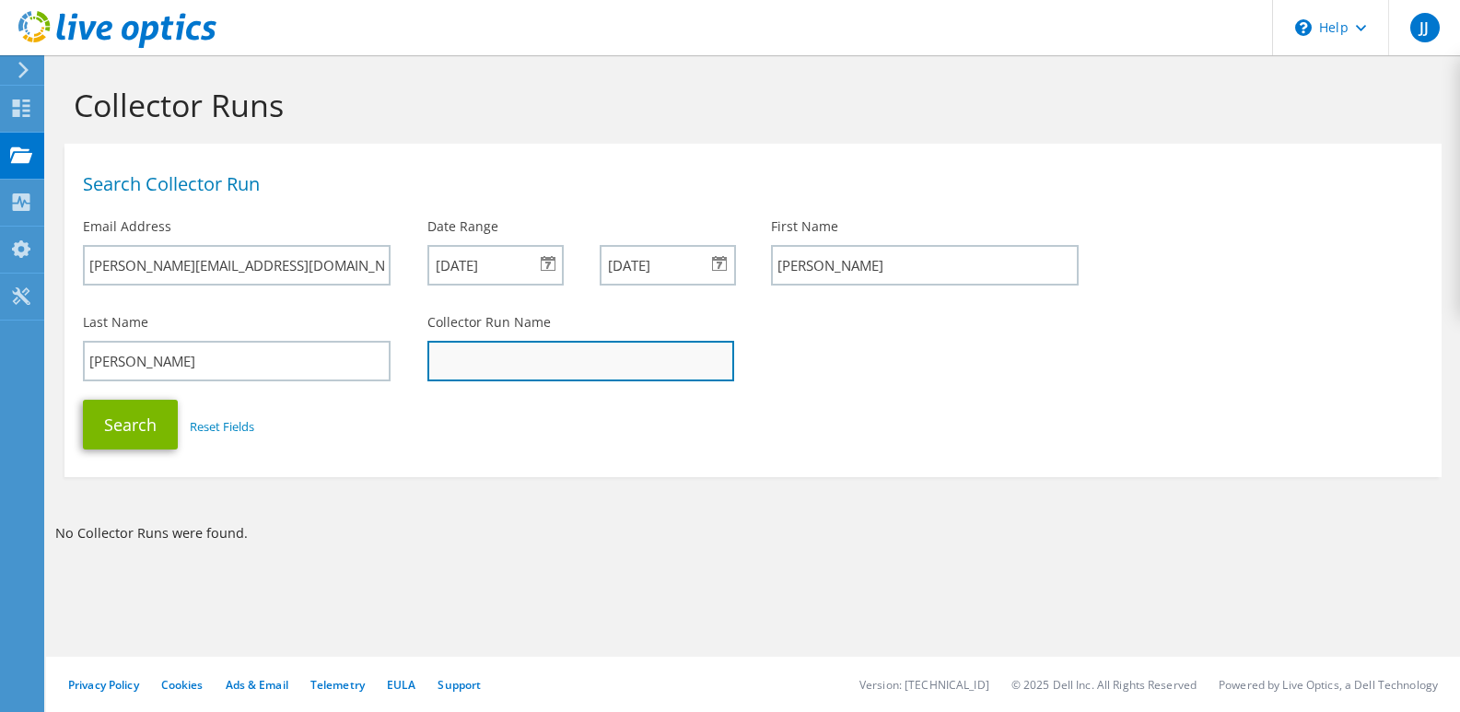
click at [532, 374] on input "text" at bounding box center [581, 361] width 308 height 41
type input "Jeraldin"
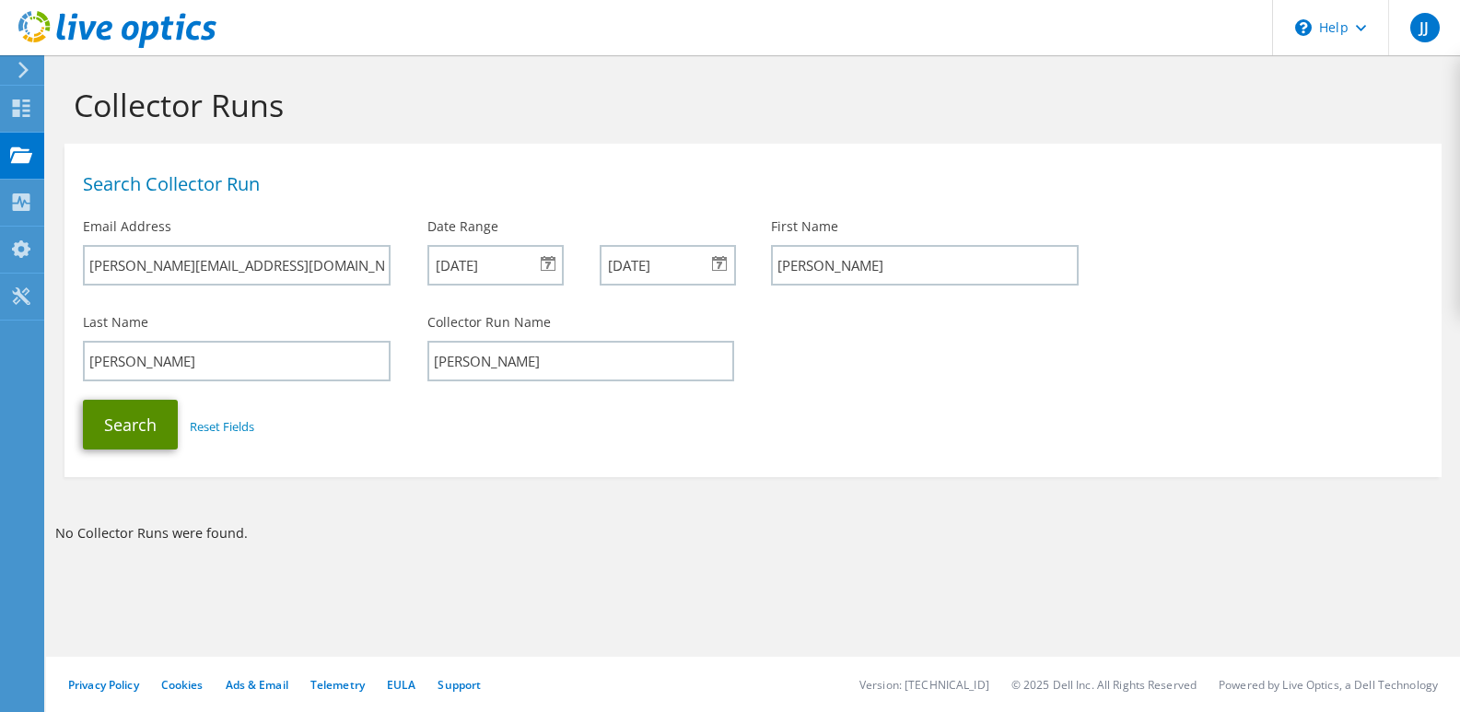
click at [131, 425] on button "Search" at bounding box center [130, 425] width 95 height 50
click at [85, 155] on div "Projects" at bounding box center [87, 156] width 88 height 46
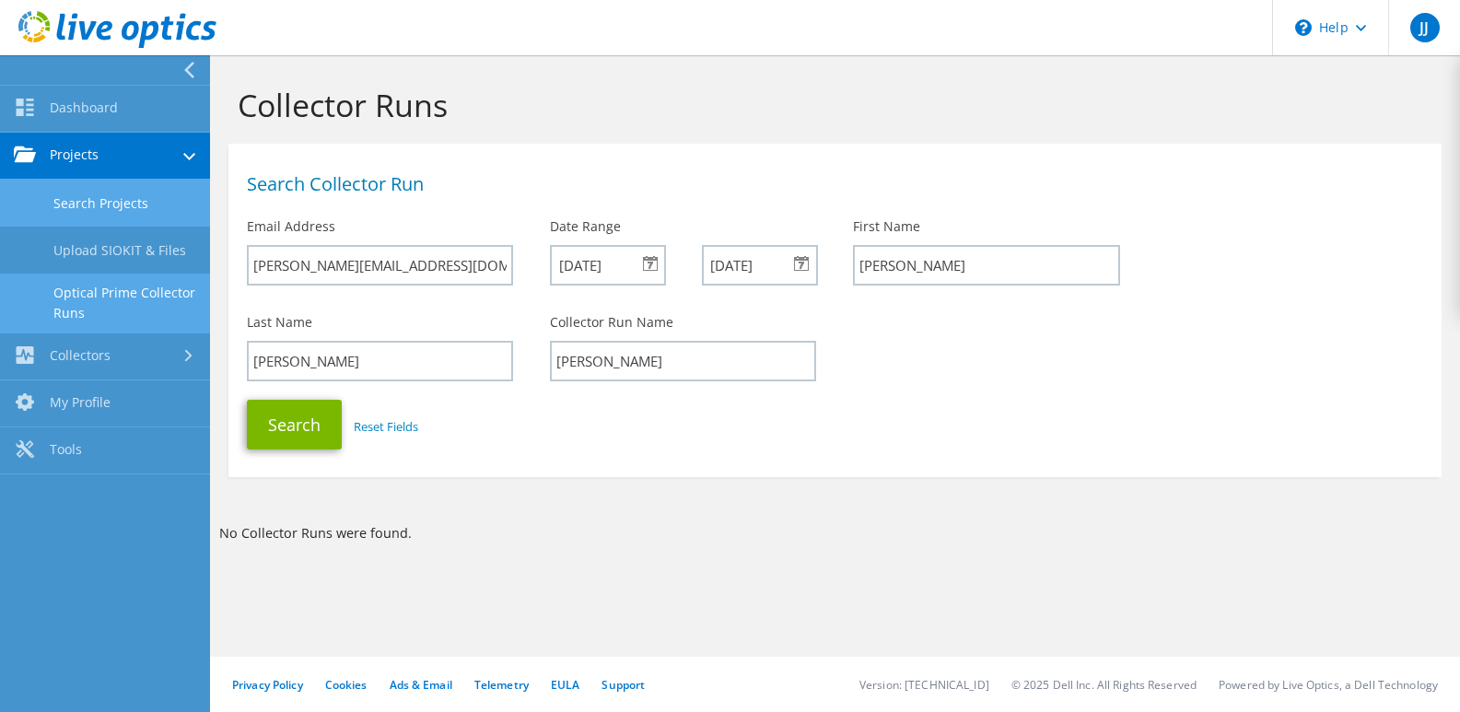
click at [122, 220] on link "Search Projects" at bounding box center [105, 203] width 210 height 47
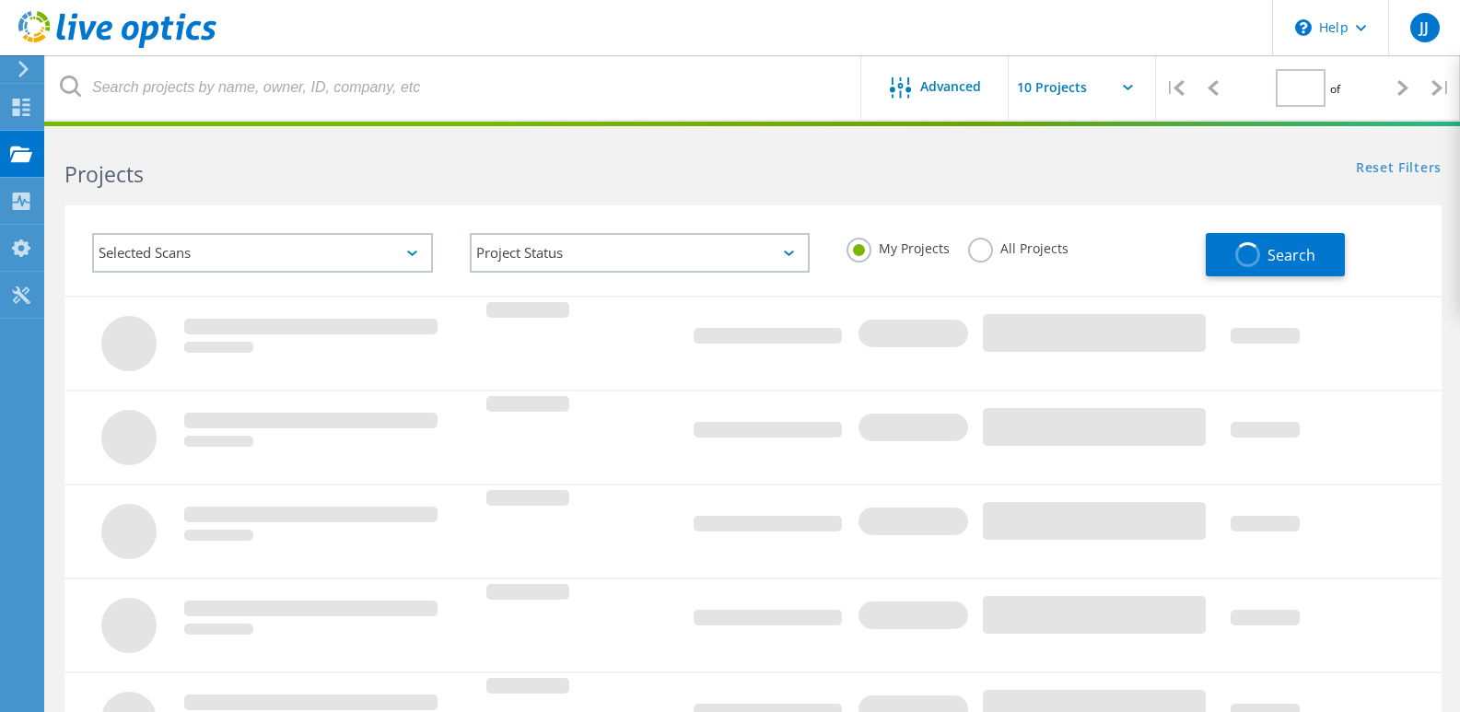
type input "1"
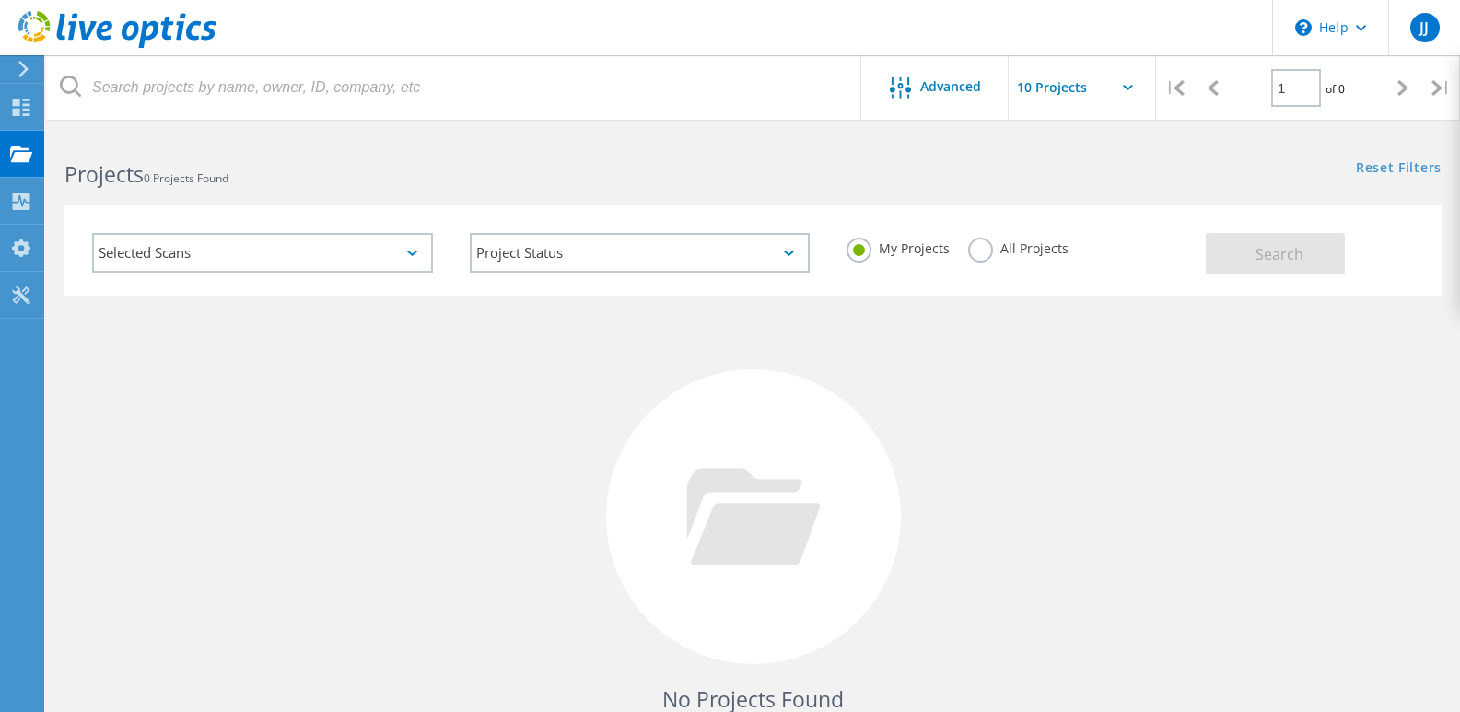
click at [984, 255] on label "All Projects" at bounding box center [1018, 246] width 100 height 17
click at [0, 0] on input "All Projects" at bounding box center [0, 0] width 0 height 0
click at [1309, 253] on button "Search" at bounding box center [1275, 253] width 139 height 41
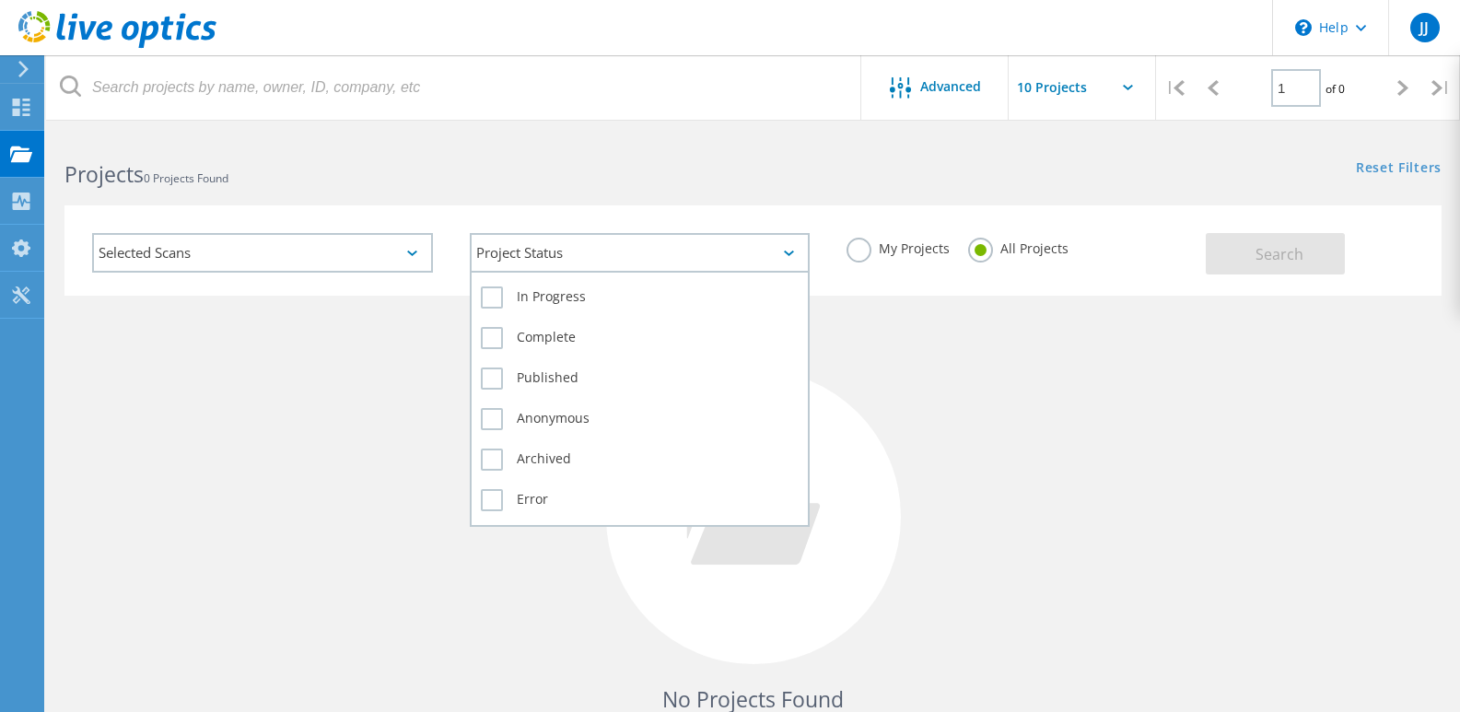
click at [617, 250] on div "Project Status" at bounding box center [640, 253] width 341 height 40
click at [486, 344] on label "Complete" at bounding box center [640, 338] width 319 height 22
click at [0, 0] on input "Complete" at bounding box center [0, 0] width 0 height 0
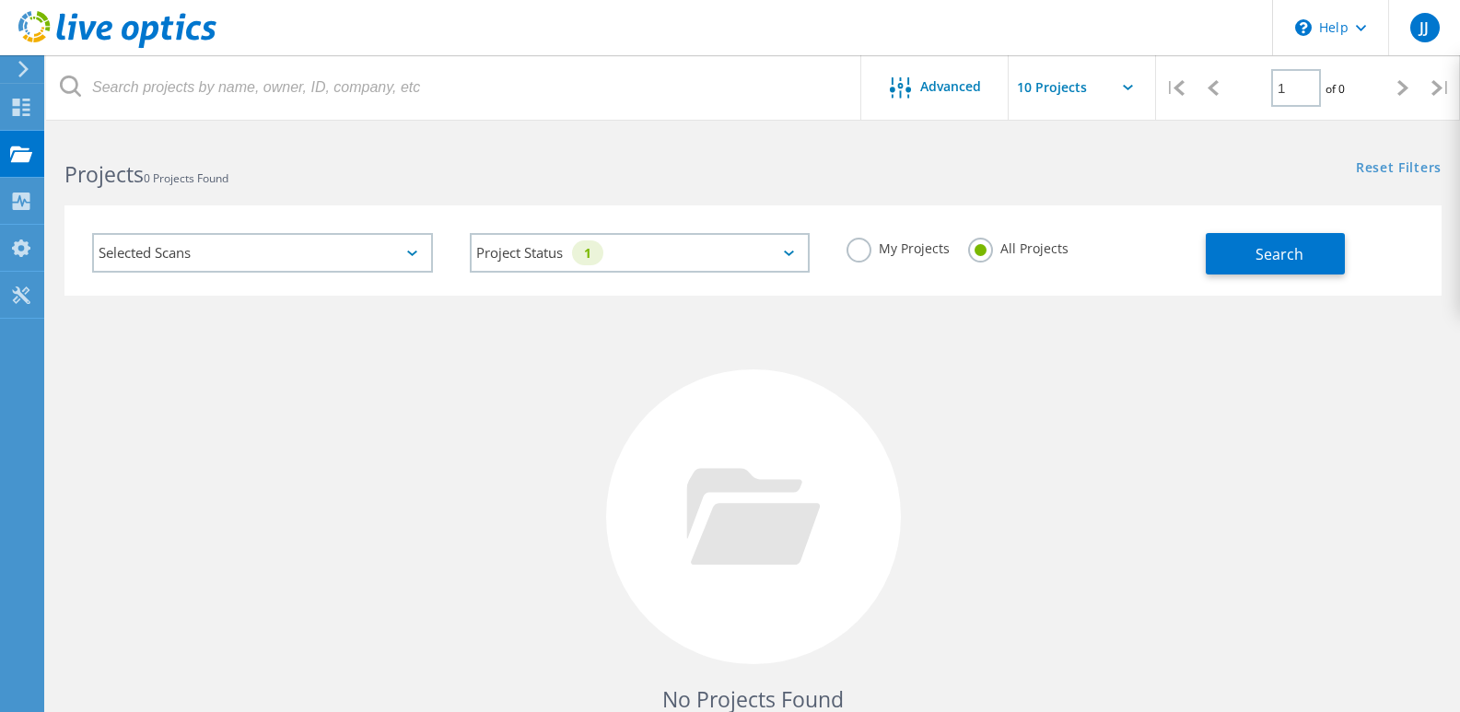
click at [272, 253] on div "Selected Scans" at bounding box center [262, 253] width 341 height 40
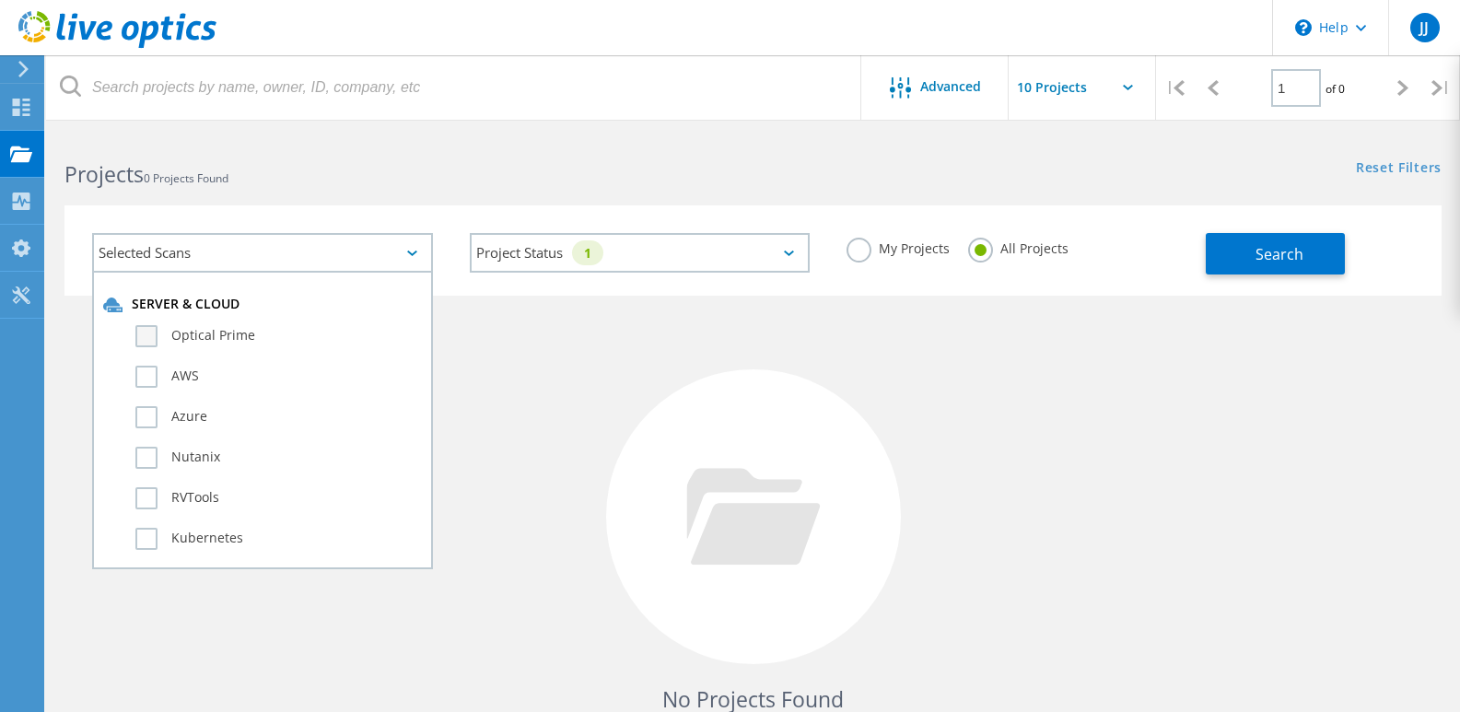
click at [145, 341] on label "Optical Prime" at bounding box center [278, 336] width 286 height 22
click at [0, 0] on input "Optical Prime" at bounding box center [0, 0] width 0 height 0
click at [641, 335] on div "No Projects Found Try refining your search." at bounding box center [752, 534] width 1377 height 476
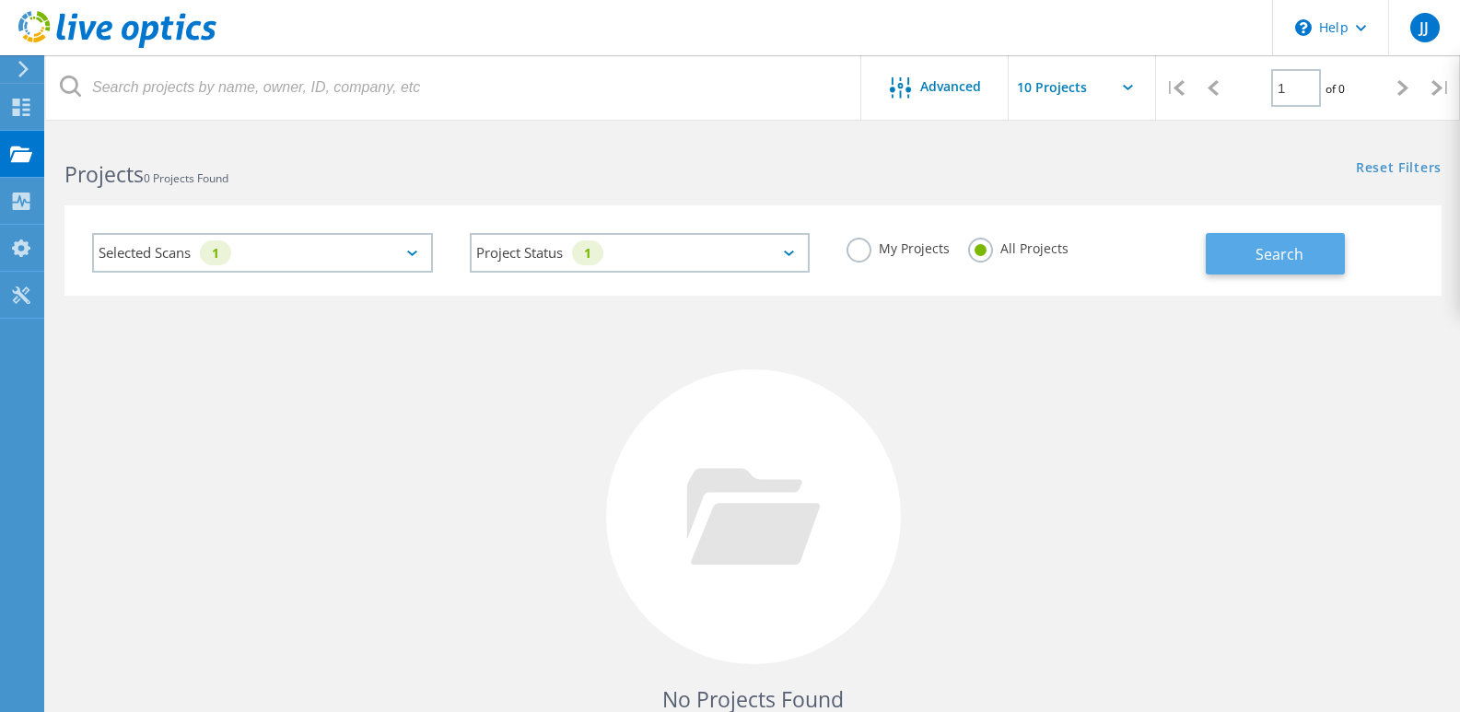
click at [1251, 260] on button "Search" at bounding box center [1275, 253] width 139 height 41
click at [1052, 82] on input "text" at bounding box center [1101, 87] width 184 height 64
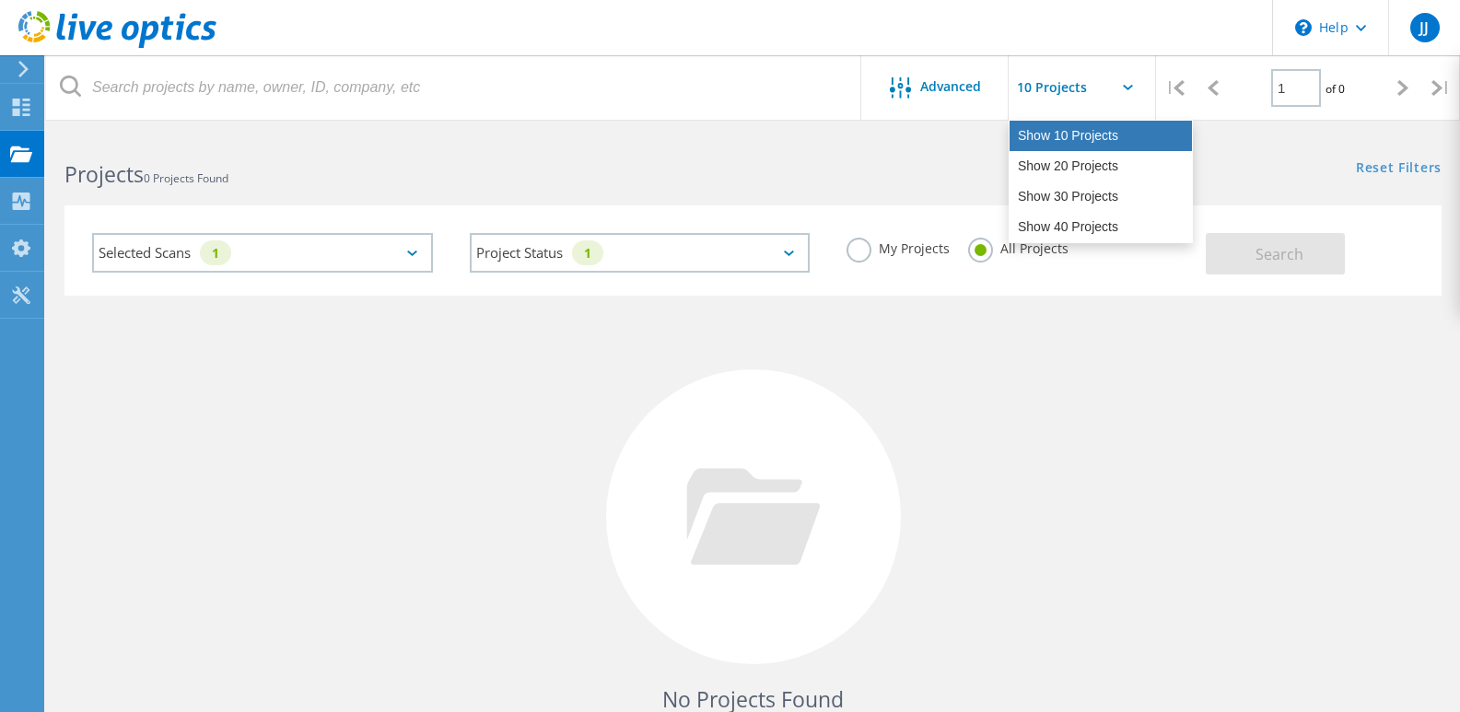
click at [1061, 129] on div "Show 10 Projects" at bounding box center [1100, 136] width 182 height 30
type input "Show 10 Projects"
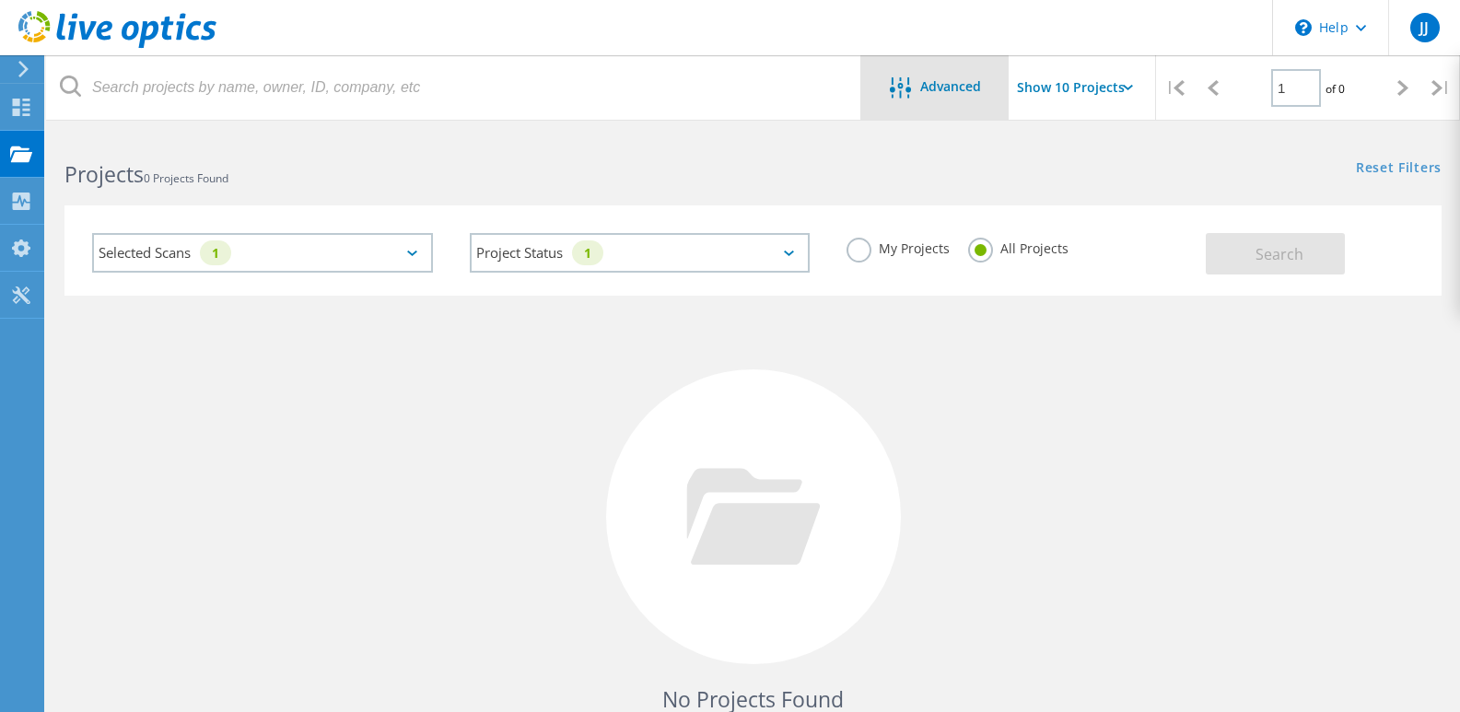
click at [951, 93] on span "Advanced" at bounding box center [950, 86] width 61 height 13
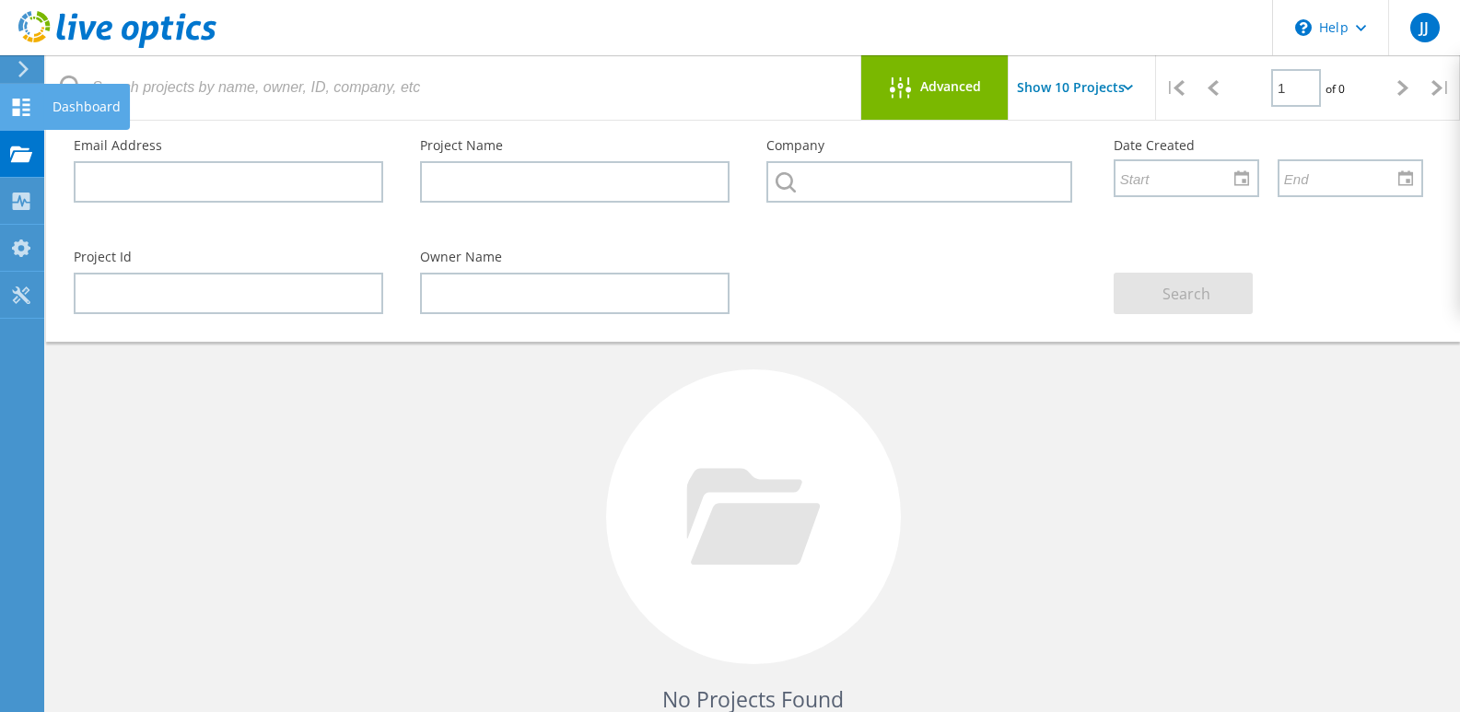
click at [99, 105] on div "Dashboard" at bounding box center [86, 106] width 68 height 13
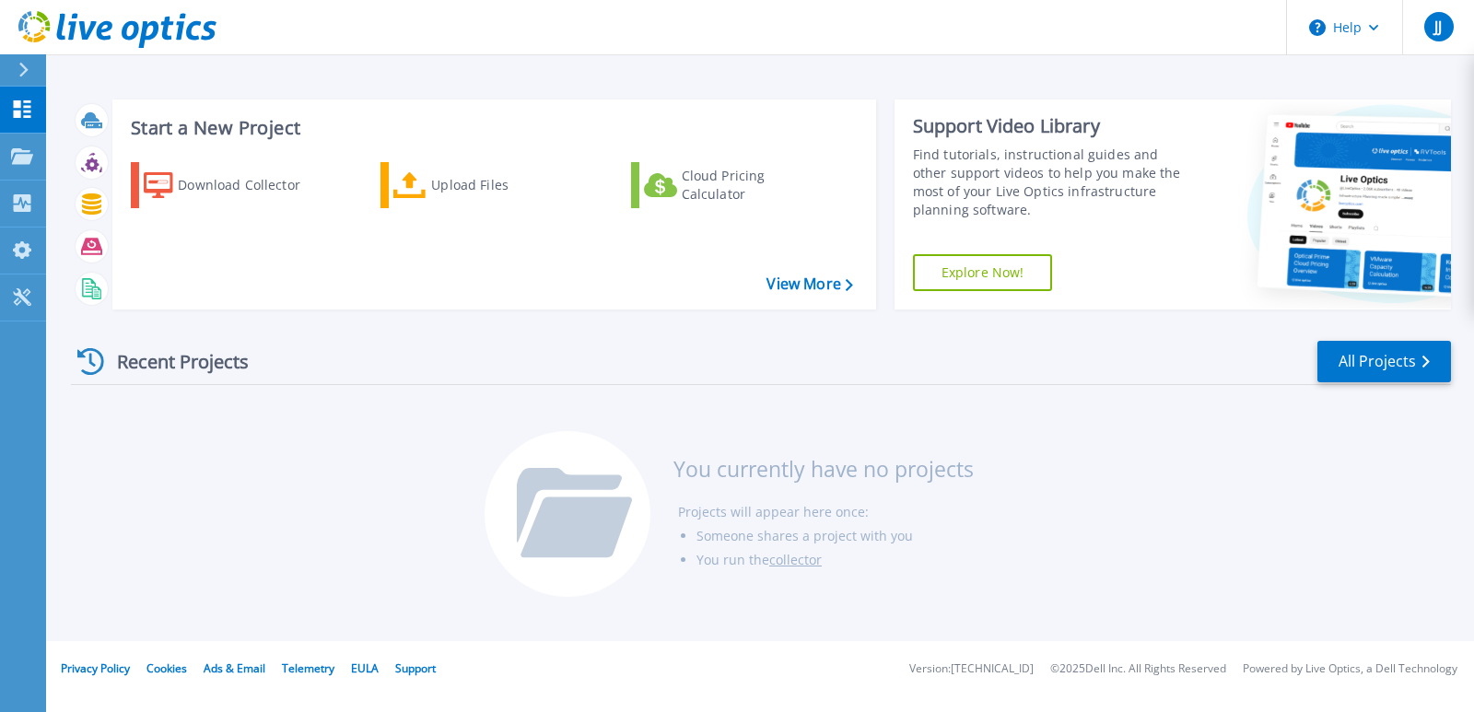
click at [25, 69] on icon at bounding box center [23, 70] width 9 height 15
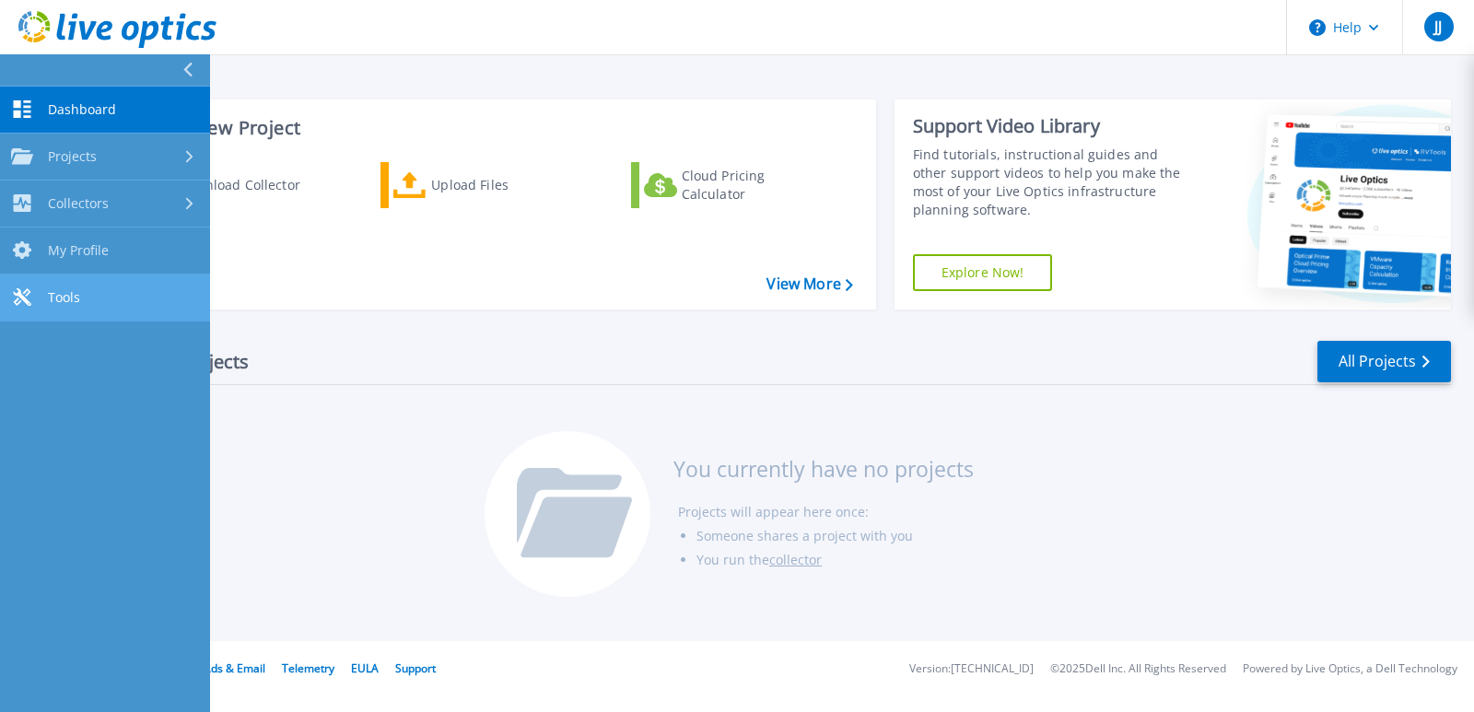
click at [60, 296] on span "Tools" at bounding box center [64, 297] width 32 height 17
